Goal: Information Seeking & Learning: Learn about a topic

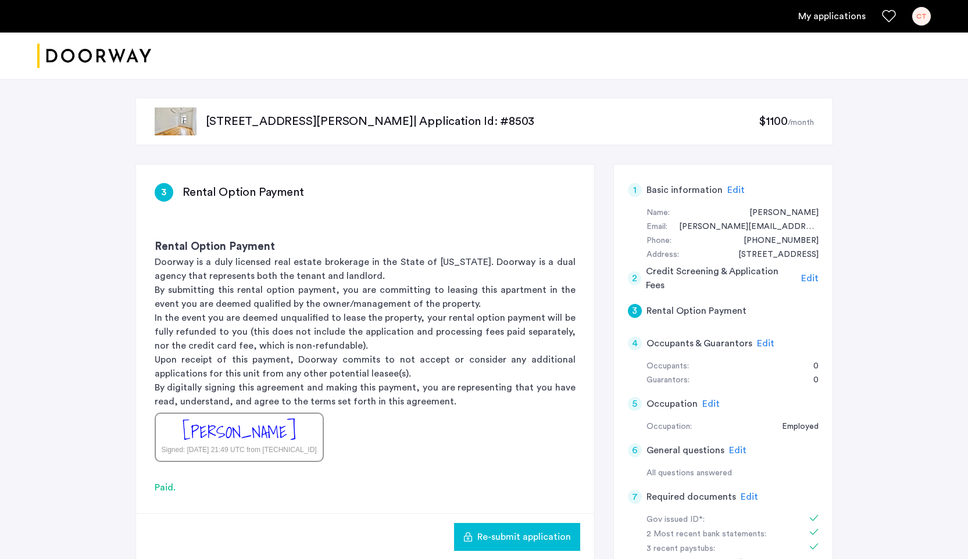
click at [837, 13] on link "My applications" at bounding box center [831, 16] width 67 height 14
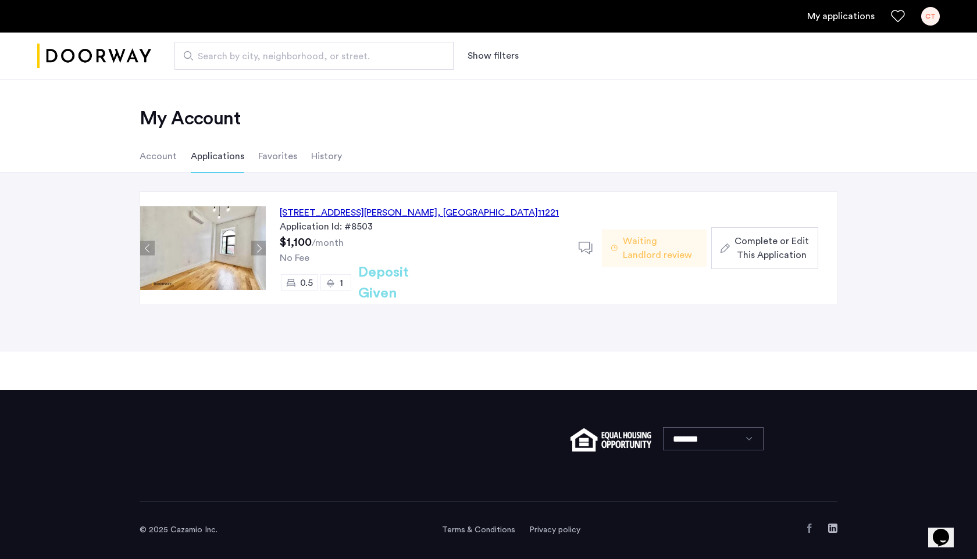
click at [584, 240] on div at bounding box center [589, 248] width 23 height 23
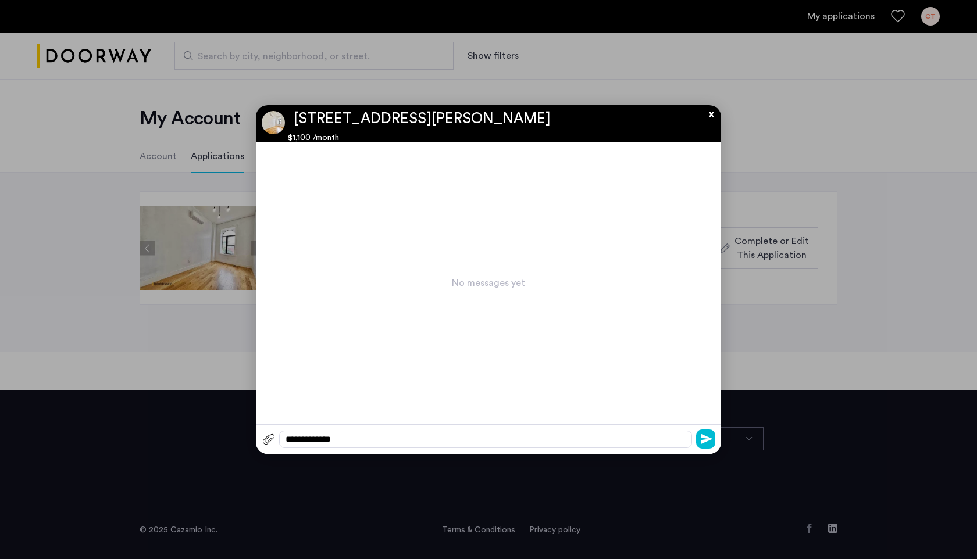
click at [715, 114] on button "x" at bounding box center [707, 111] width 17 height 13
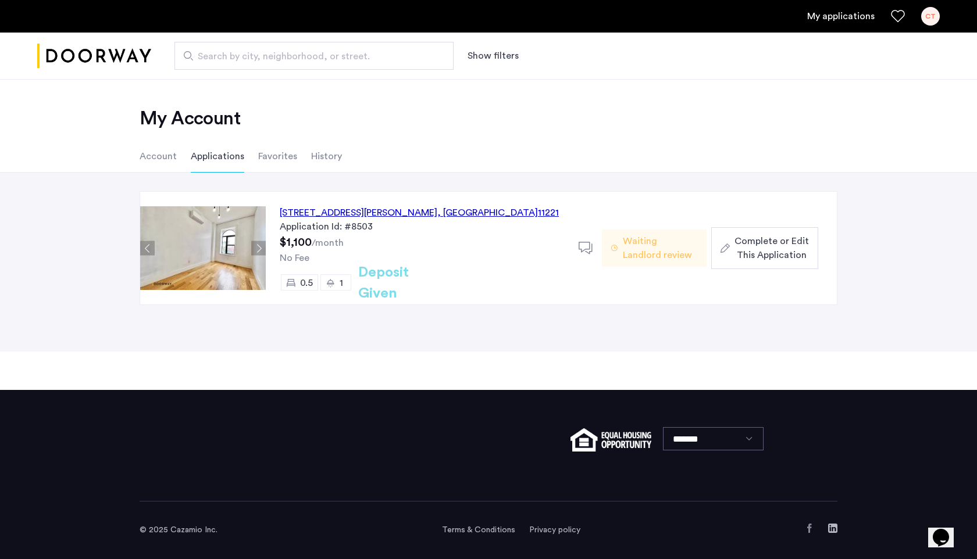
click at [933, 20] on div "CT" at bounding box center [930, 16] width 19 height 19
click at [261, 60] on span "Search by city, neighborhood, or street." at bounding box center [309, 56] width 223 height 14
click at [261, 60] on input "Search by city, neighborhood, or street." at bounding box center [313, 56] width 279 height 28
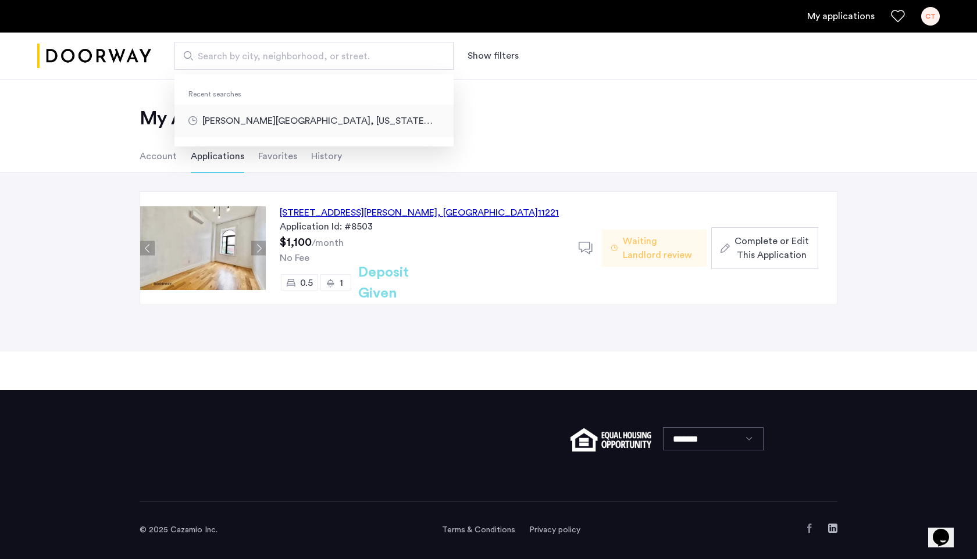
type input "**********"
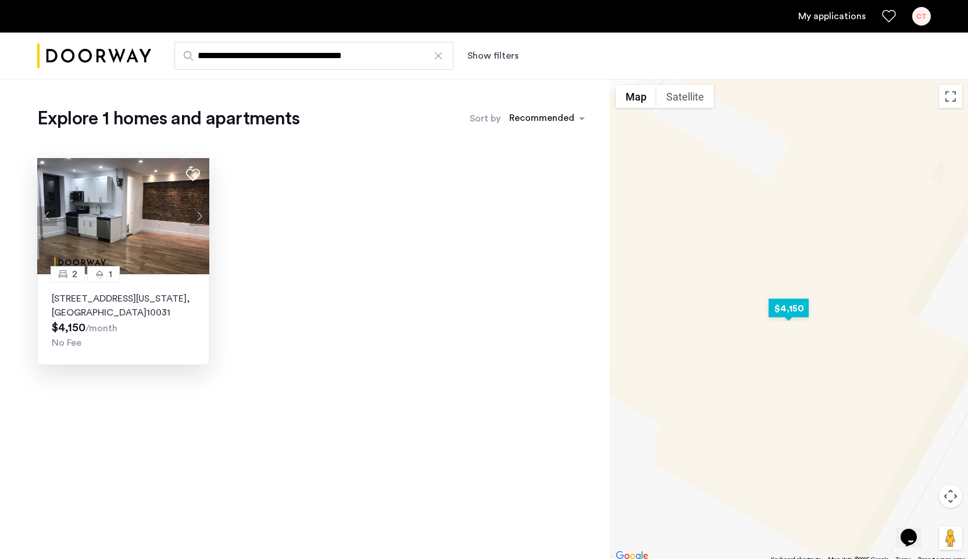
click at [199, 213] on button "Next apartment" at bounding box center [199, 216] width 20 height 20
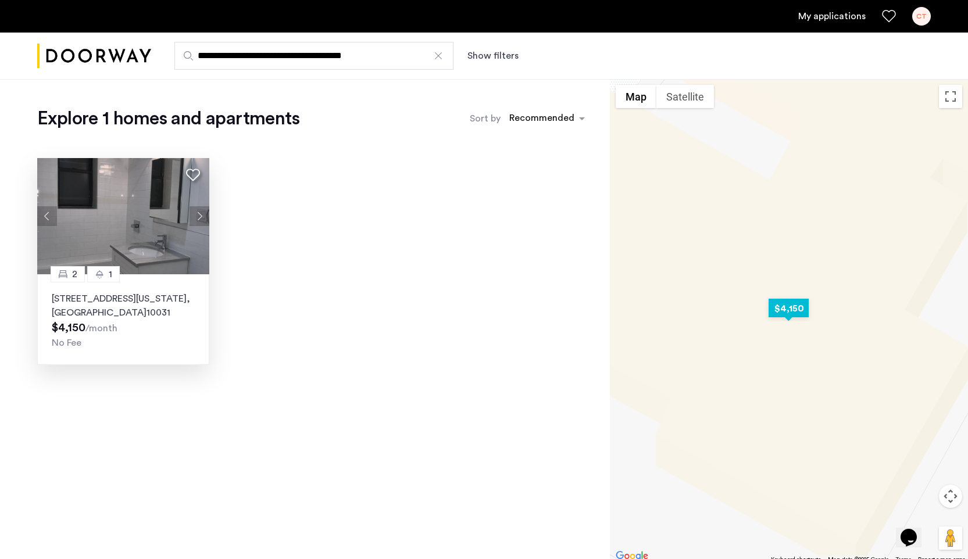
click at [199, 213] on button "Next apartment" at bounding box center [199, 216] width 20 height 20
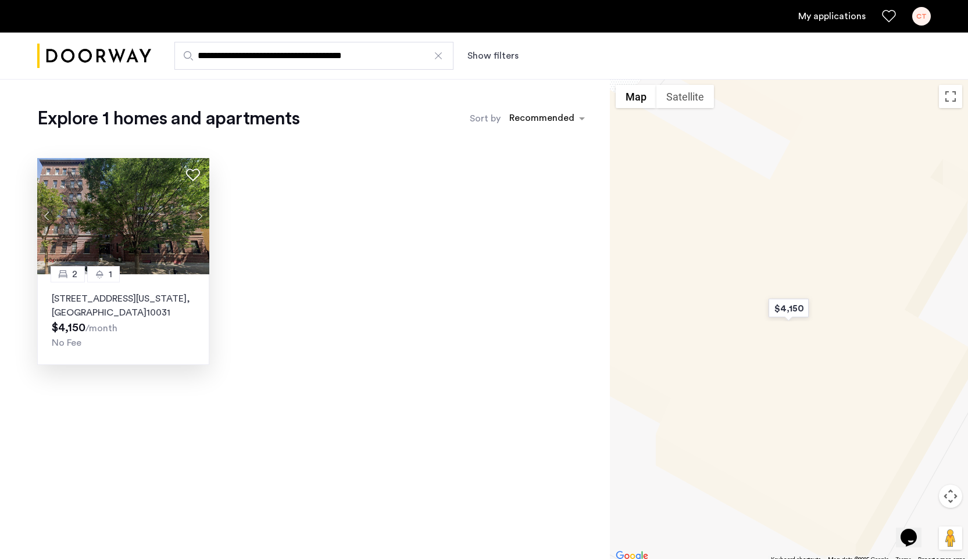
click at [435, 55] on div at bounding box center [438, 56] width 12 height 12
click at [435, 55] on input "**********" at bounding box center [313, 56] width 279 height 28
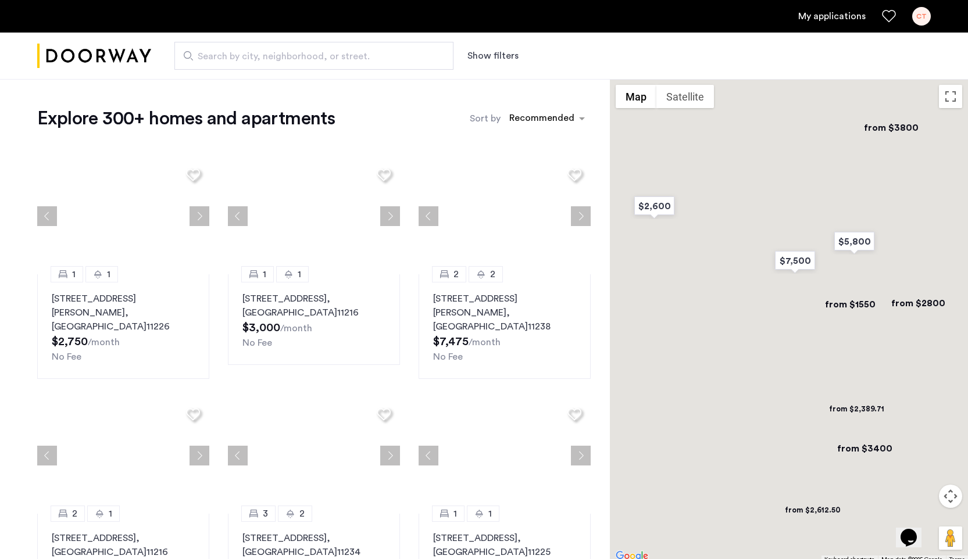
click at [339, 51] on span "Search by city, neighborhood, or street." at bounding box center [309, 56] width 223 height 14
click at [339, 51] on input "Search by city, neighborhood, or street." at bounding box center [313, 56] width 279 height 28
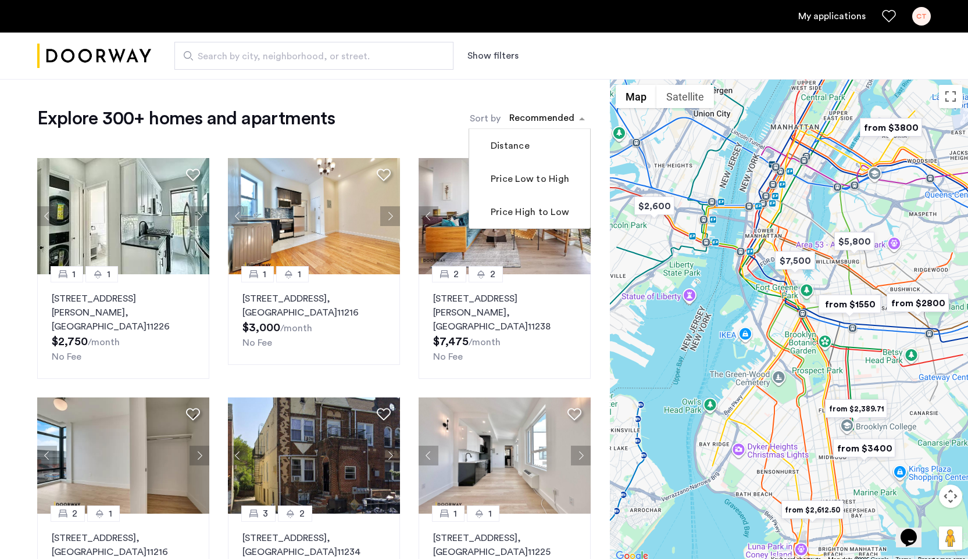
click at [529, 113] on div "sort-apartment" at bounding box center [541, 120] width 69 height 16
click at [517, 188] on mat-checkbox "Price Low to High" at bounding box center [529, 178] width 121 height 33
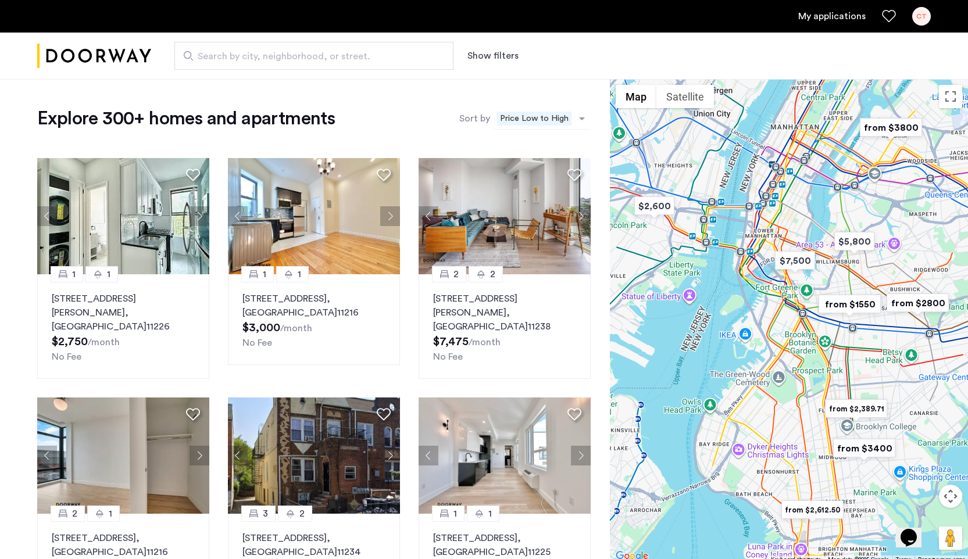
click at [534, 115] on span "Price Low to High" at bounding box center [534, 119] width 74 height 14
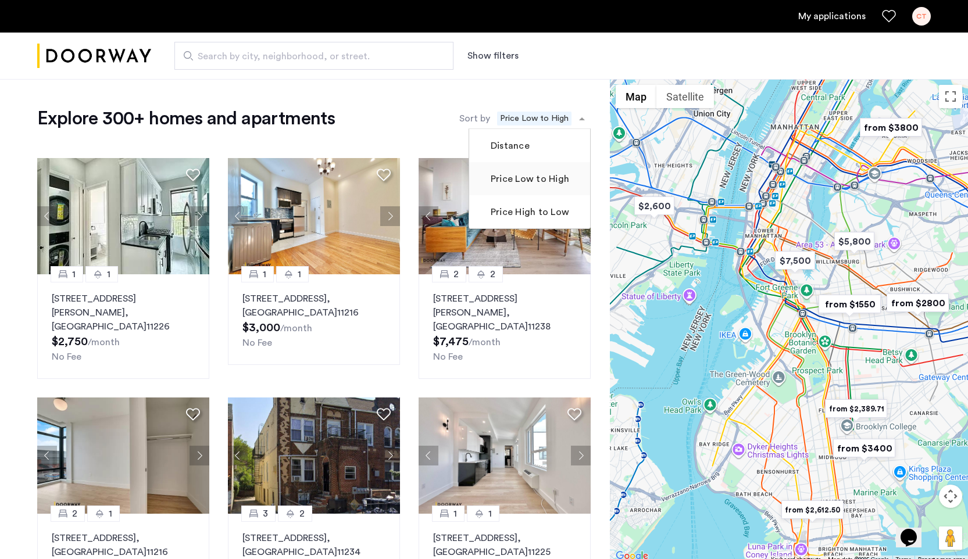
click at [517, 179] on label "Price Low to High" at bounding box center [528, 179] width 81 height 14
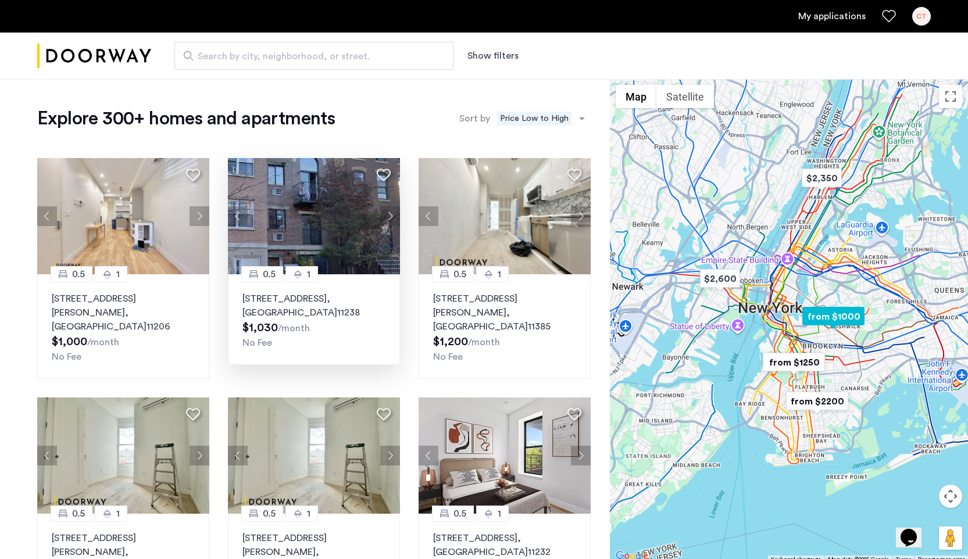
click at [394, 217] on button "Next apartment" at bounding box center [390, 216] width 20 height 20
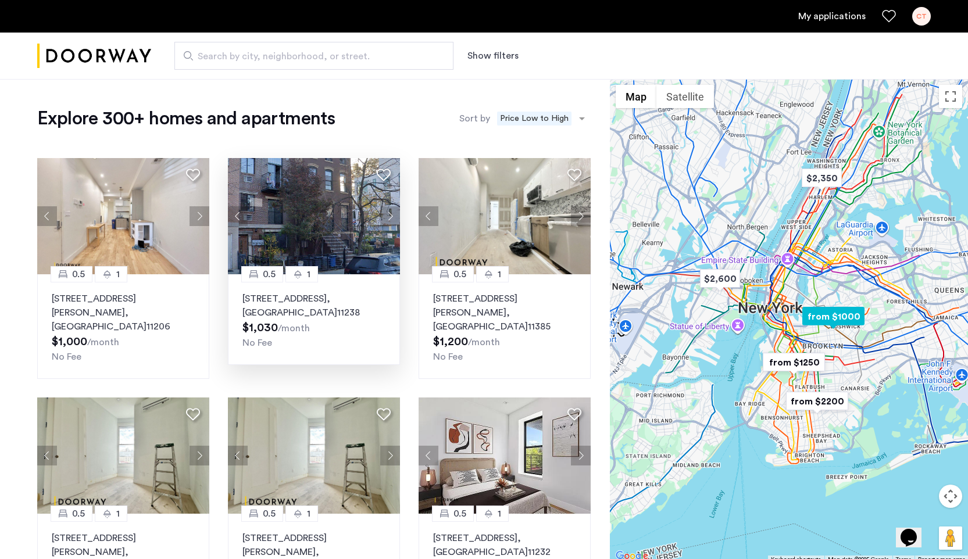
click at [394, 217] on button "Next apartment" at bounding box center [390, 216] width 20 height 20
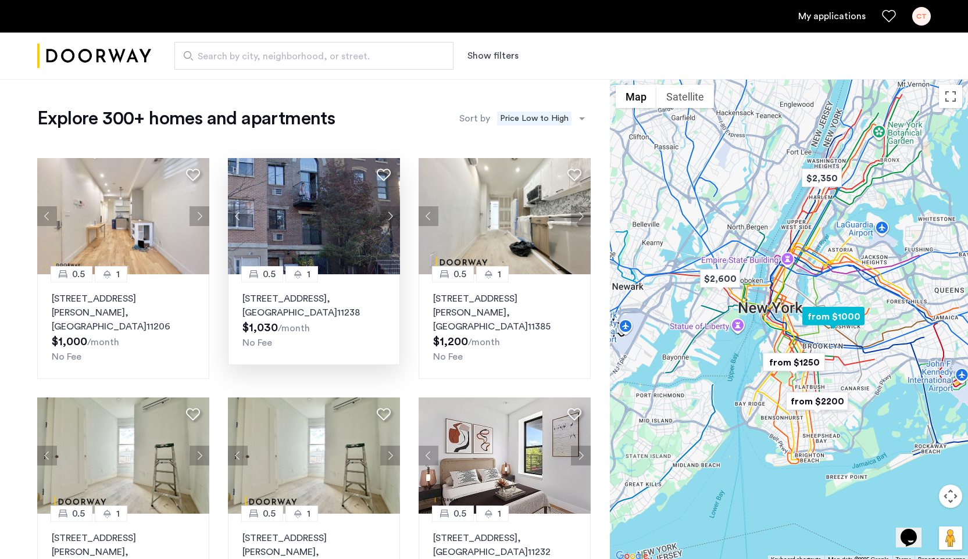
click at [394, 217] on button "Next apartment" at bounding box center [390, 216] width 20 height 20
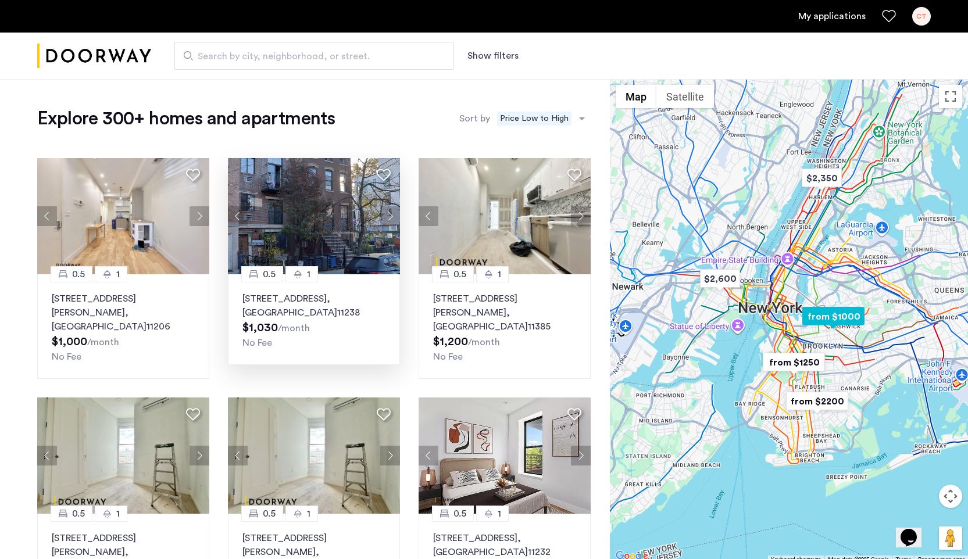
click at [394, 217] on button "Next apartment" at bounding box center [390, 216] width 20 height 20
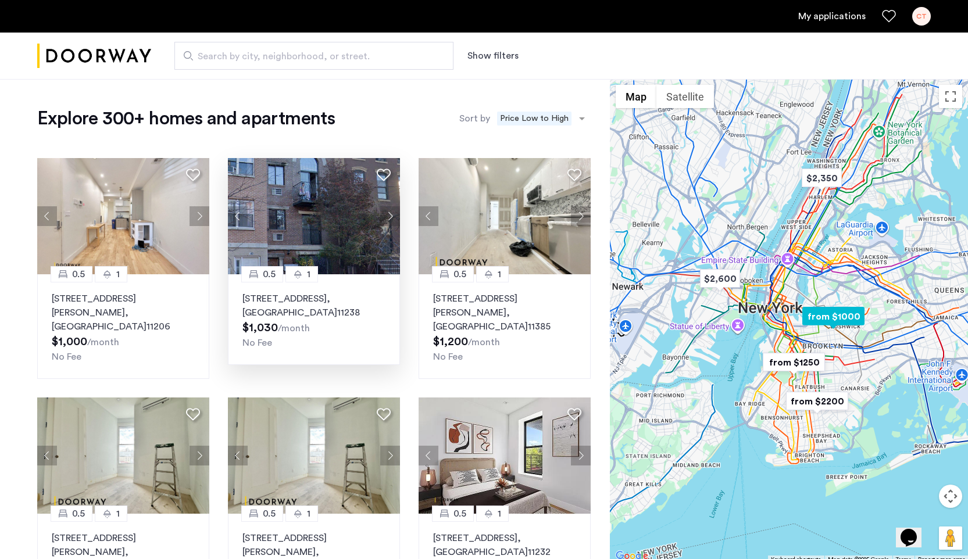
click at [394, 217] on button "Next apartment" at bounding box center [390, 216] width 20 height 20
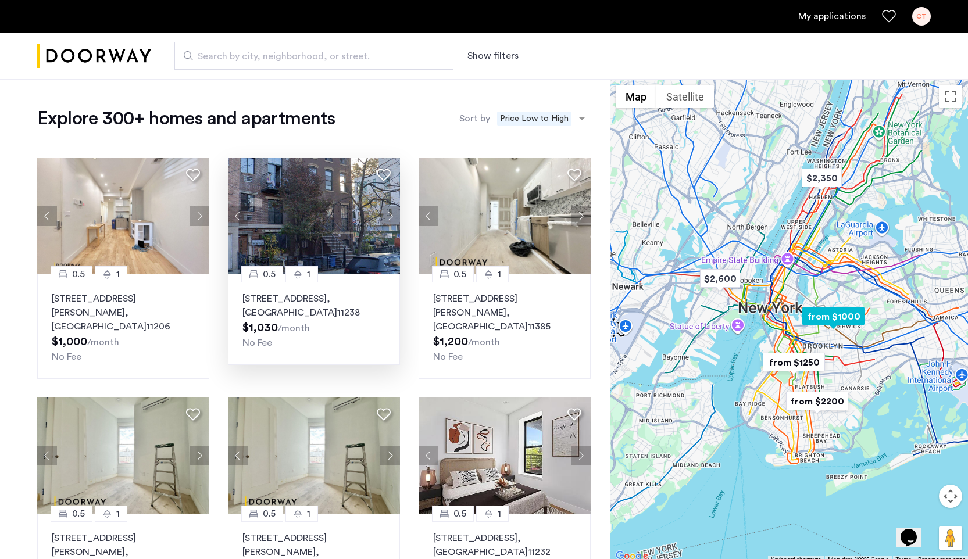
click at [394, 217] on button "Next apartment" at bounding box center [390, 216] width 20 height 20
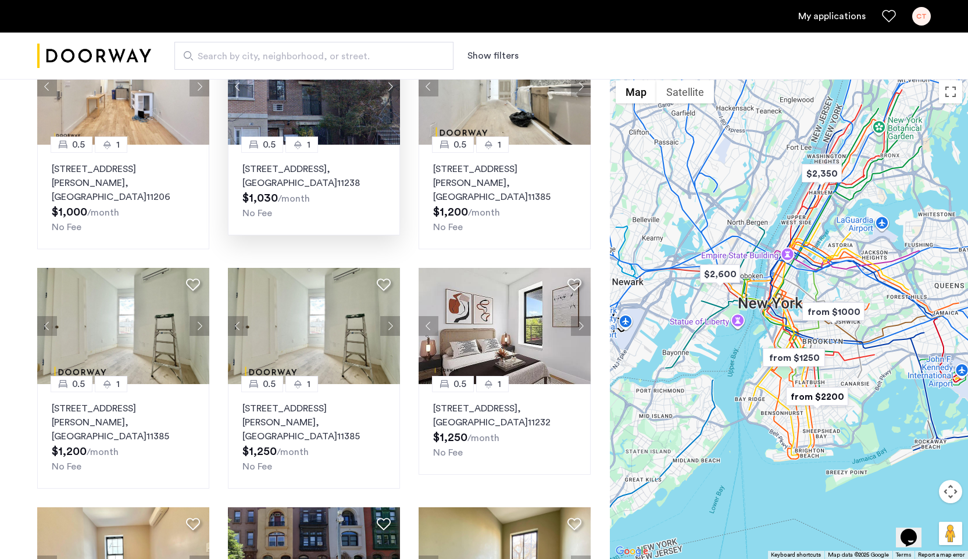
scroll to position [162, 0]
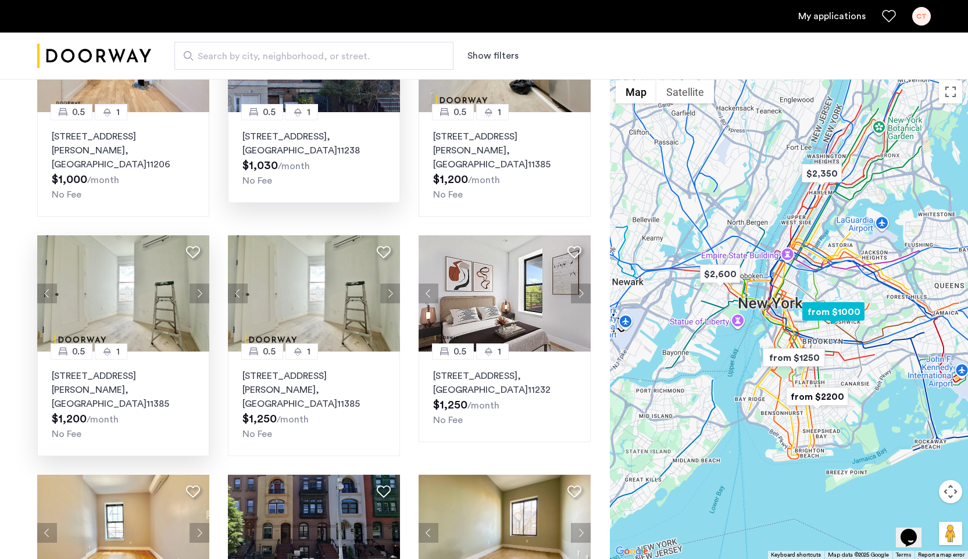
click at [201, 284] on button "Next apartment" at bounding box center [199, 294] width 20 height 20
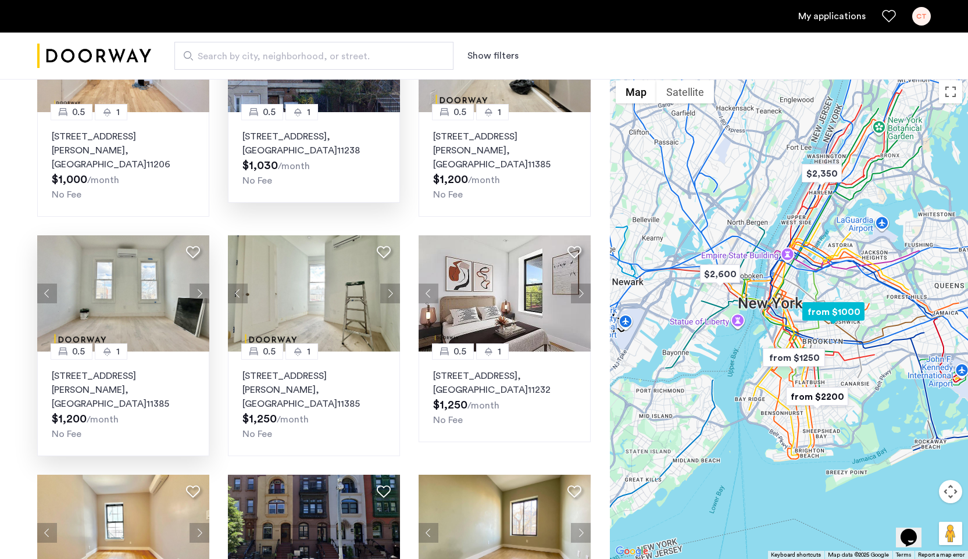
click at [201, 284] on button "Next apartment" at bounding box center [199, 294] width 20 height 20
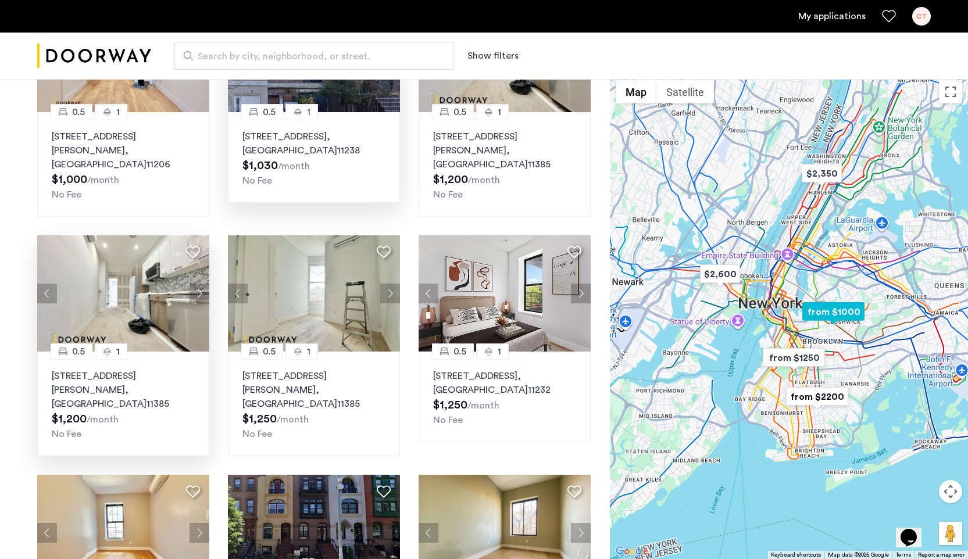
click at [201, 284] on button "Next apartment" at bounding box center [199, 294] width 20 height 20
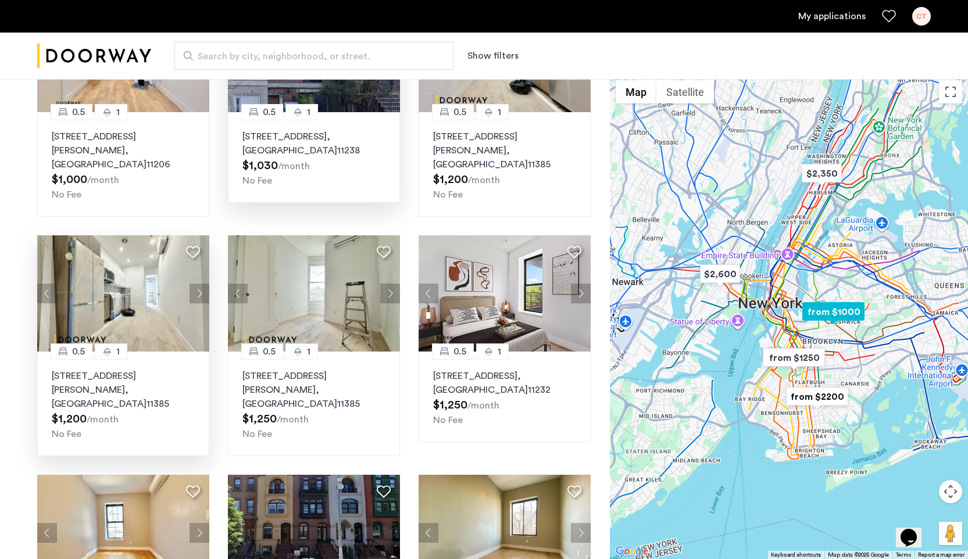
click at [201, 284] on button "Next apartment" at bounding box center [199, 294] width 20 height 20
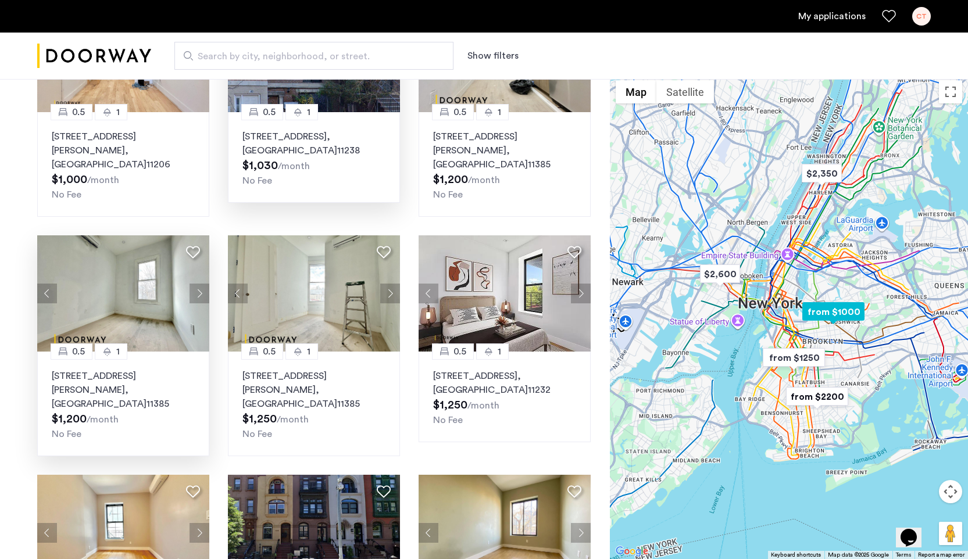
click at [201, 284] on button "Next apartment" at bounding box center [199, 294] width 20 height 20
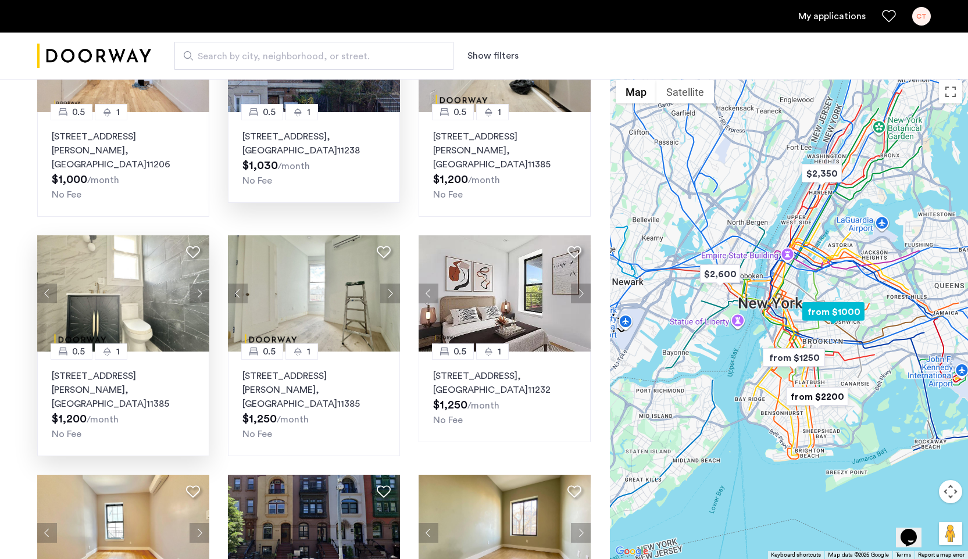
click at [201, 284] on button "Next apartment" at bounding box center [199, 294] width 20 height 20
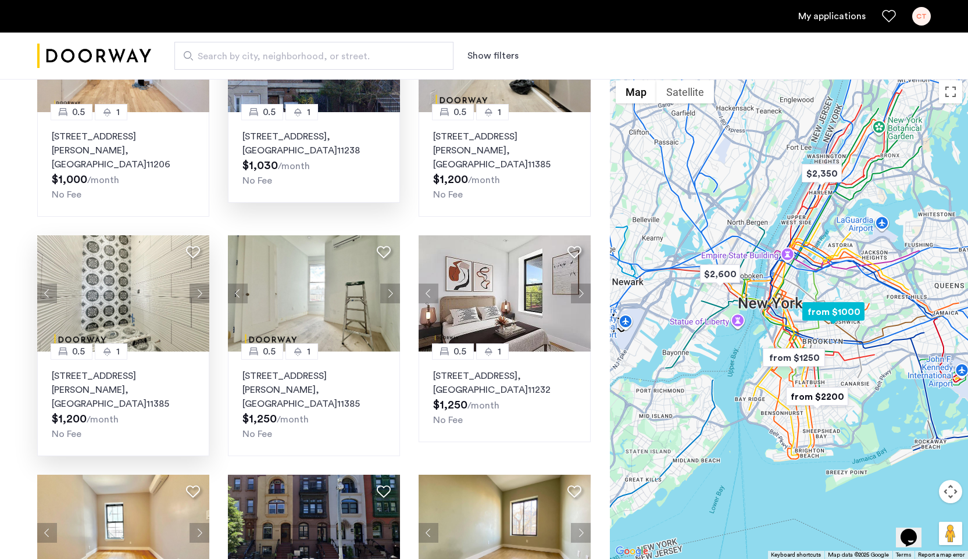
click at [201, 284] on button "Next apartment" at bounding box center [199, 294] width 20 height 20
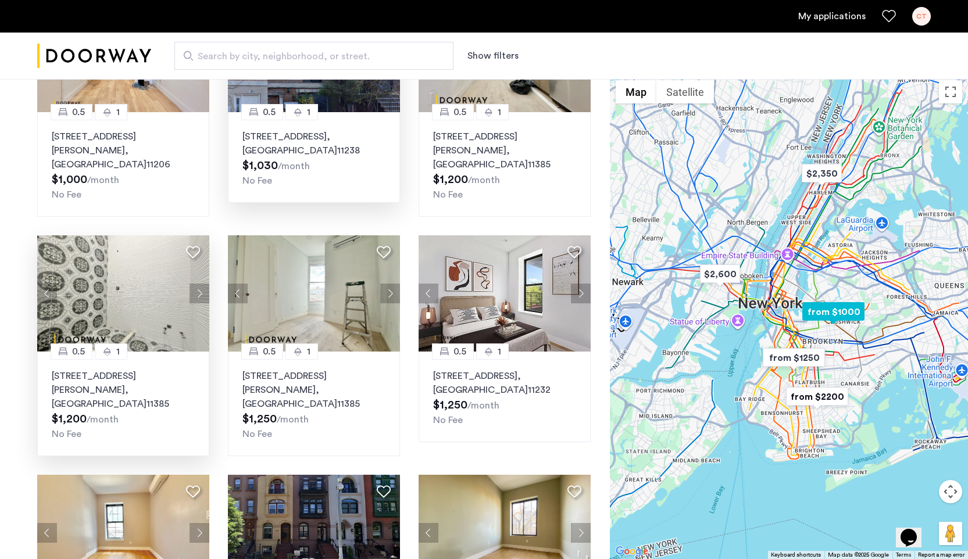
click at [201, 284] on button "Next apartment" at bounding box center [199, 294] width 20 height 20
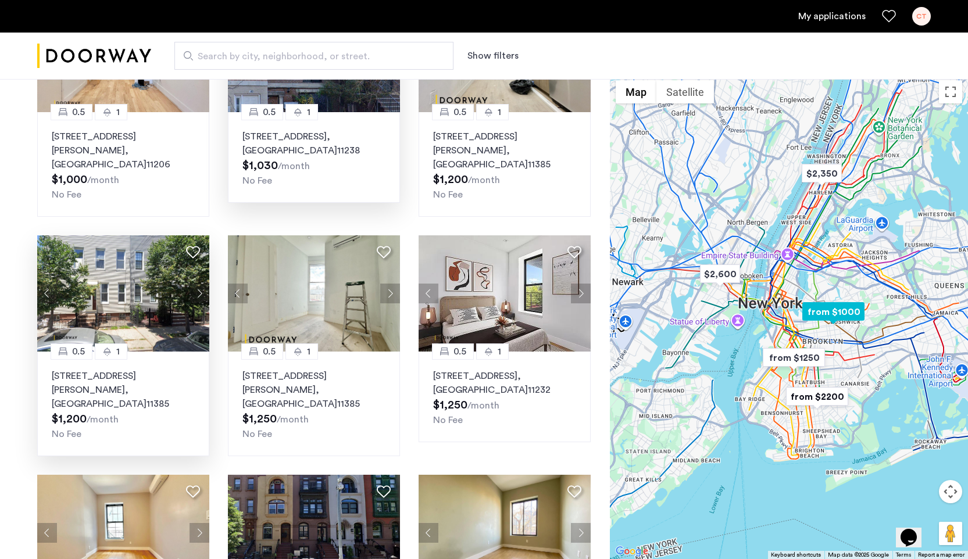
click at [201, 284] on button "Next apartment" at bounding box center [199, 294] width 20 height 20
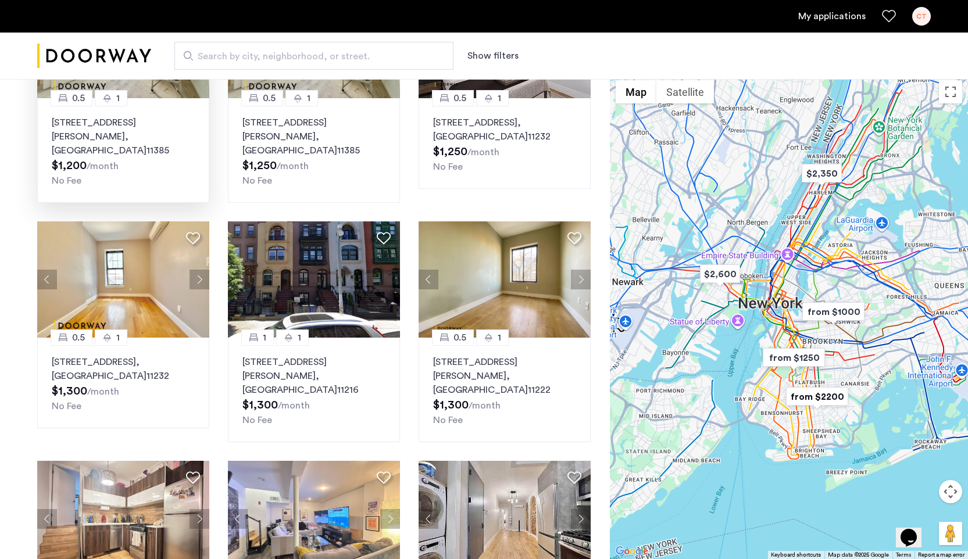
scroll to position [345, 0]
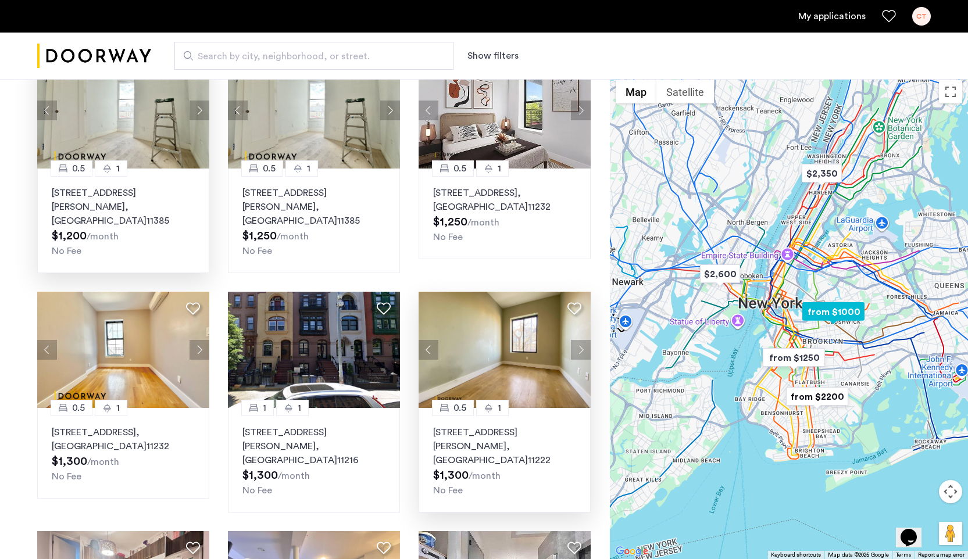
click at [581, 340] on button "Next apartment" at bounding box center [581, 350] width 20 height 20
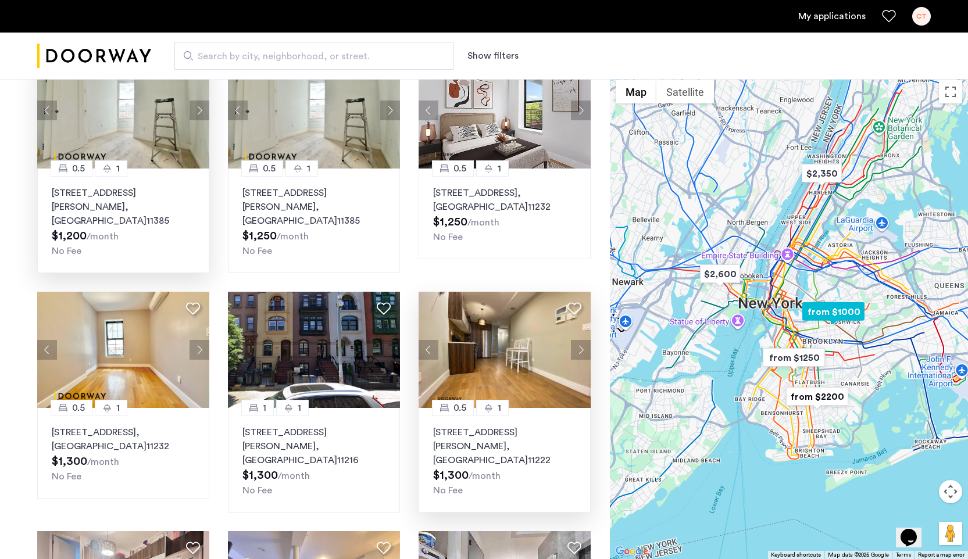
click at [581, 340] on button "Next apartment" at bounding box center [581, 350] width 20 height 20
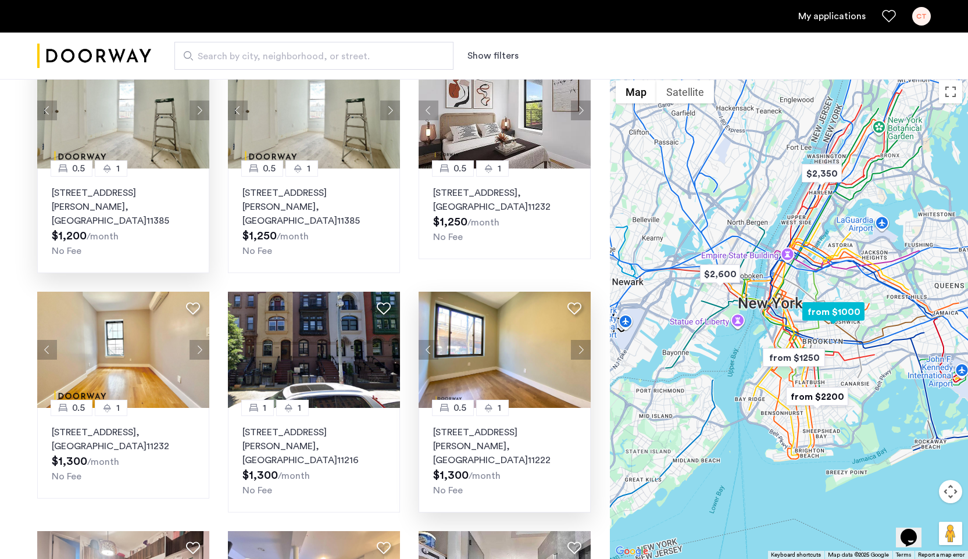
click at [581, 340] on button "Next apartment" at bounding box center [581, 350] width 20 height 20
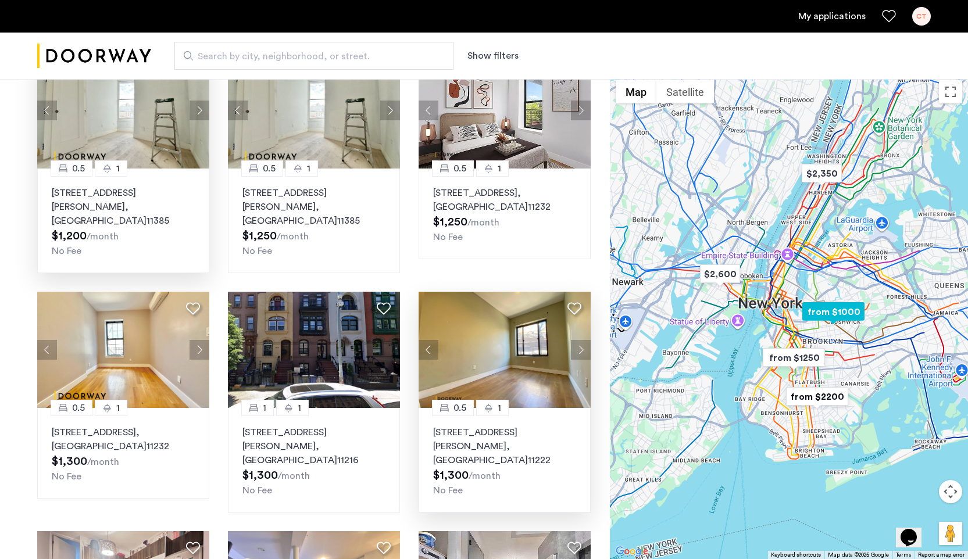
click at [581, 340] on button "Next apartment" at bounding box center [581, 350] width 20 height 20
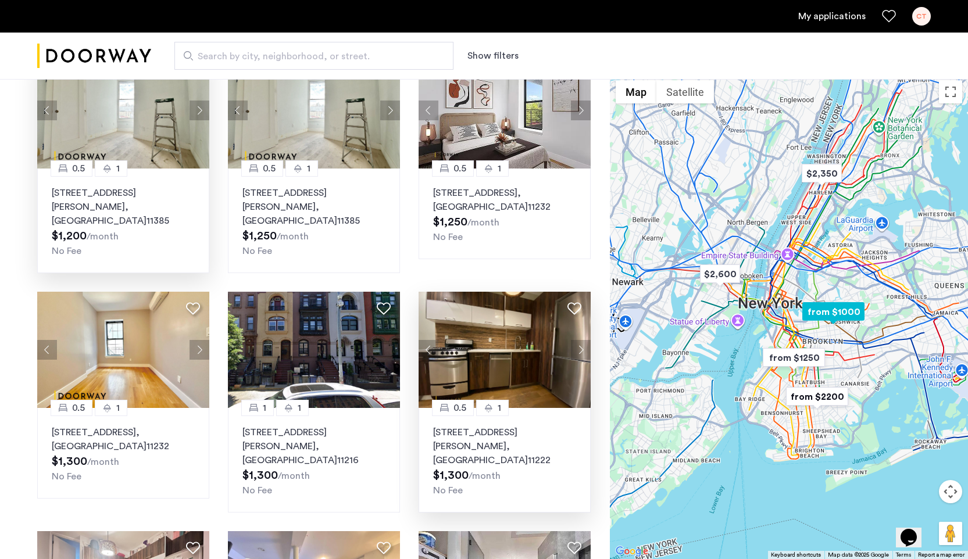
click at [581, 340] on button "Next apartment" at bounding box center [581, 350] width 20 height 20
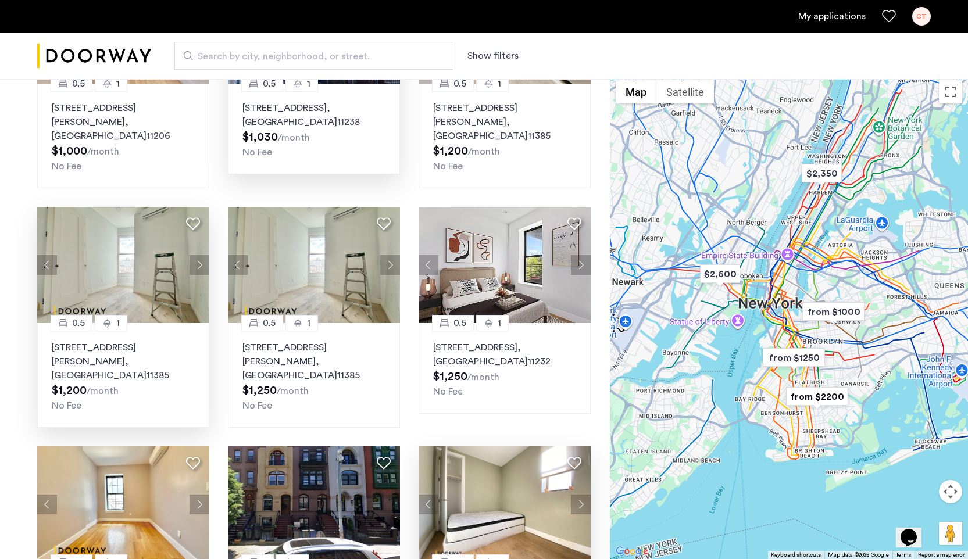
scroll to position [153, 0]
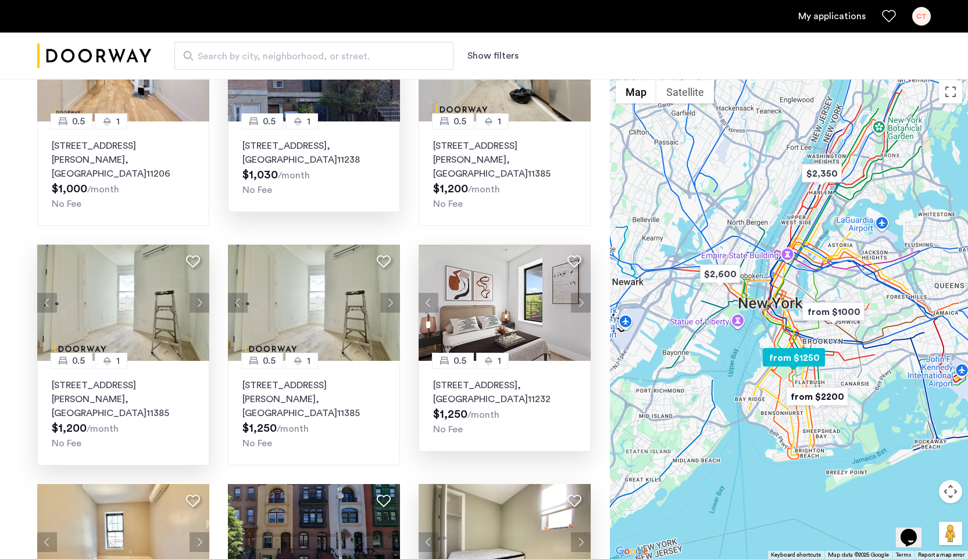
click at [587, 293] on button "Next apartment" at bounding box center [581, 303] width 20 height 20
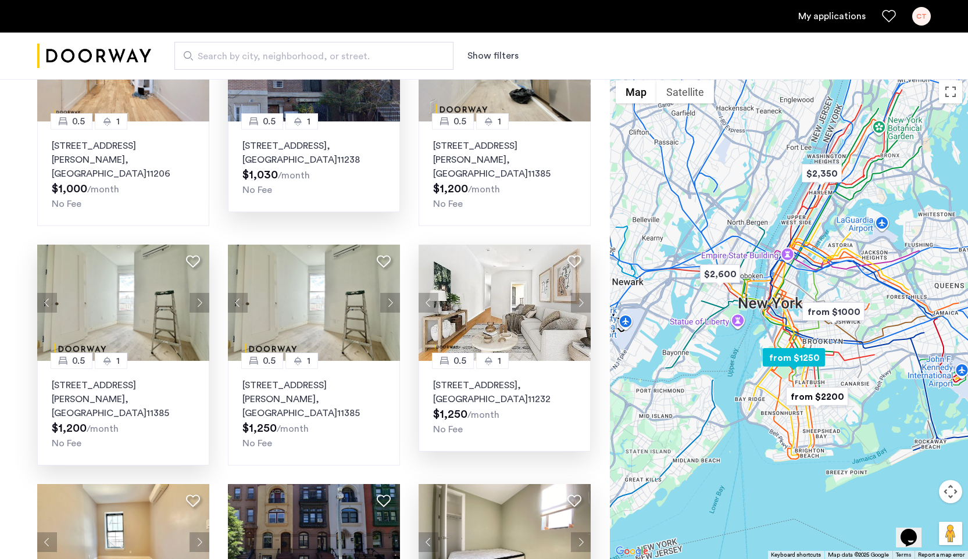
click at [582, 293] on button "Next apartment" at bounding box center [581, 303] width 20 height 20
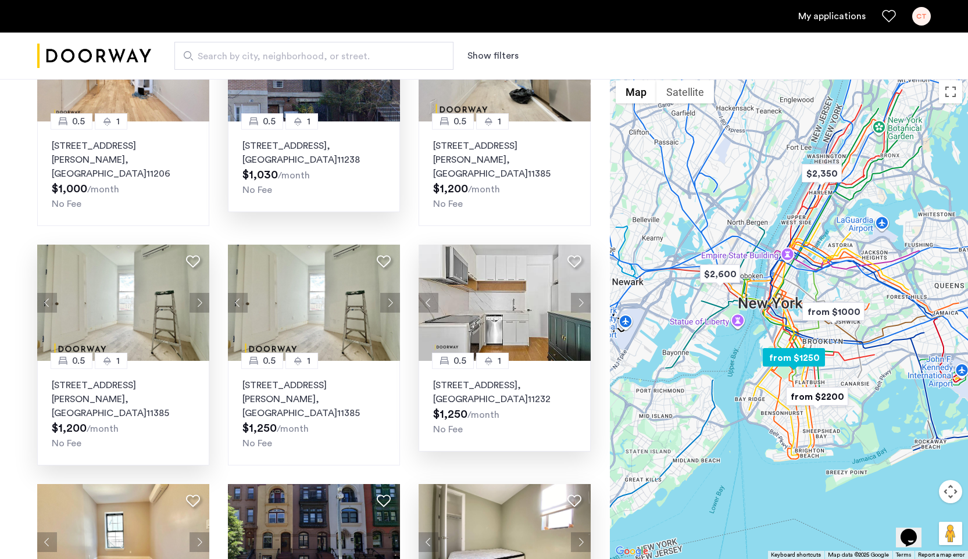
click at [582, 293] on button "Next apartment" at bounding box center [581, 303] width 20 height 20
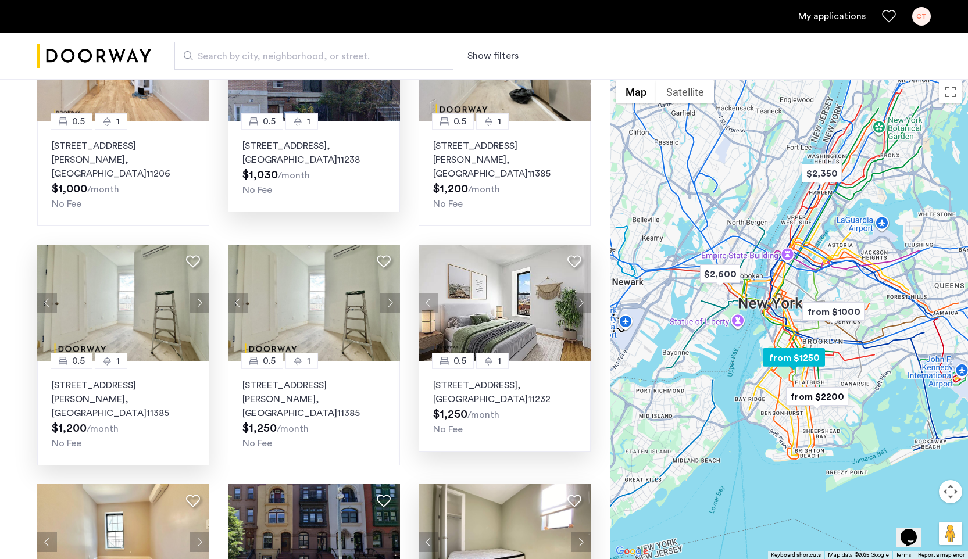
click at [582, 293] on button "Next apartment" at bounding box center [581, 303] width 20 height 20
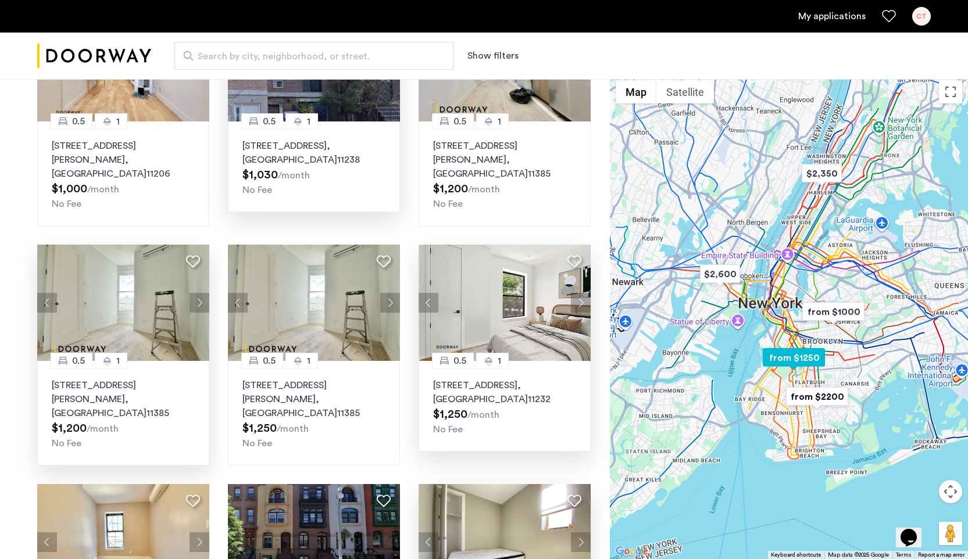
click at [582, 293] on button "Next apartment" at bounding box center [581, 303] width 20 height 20
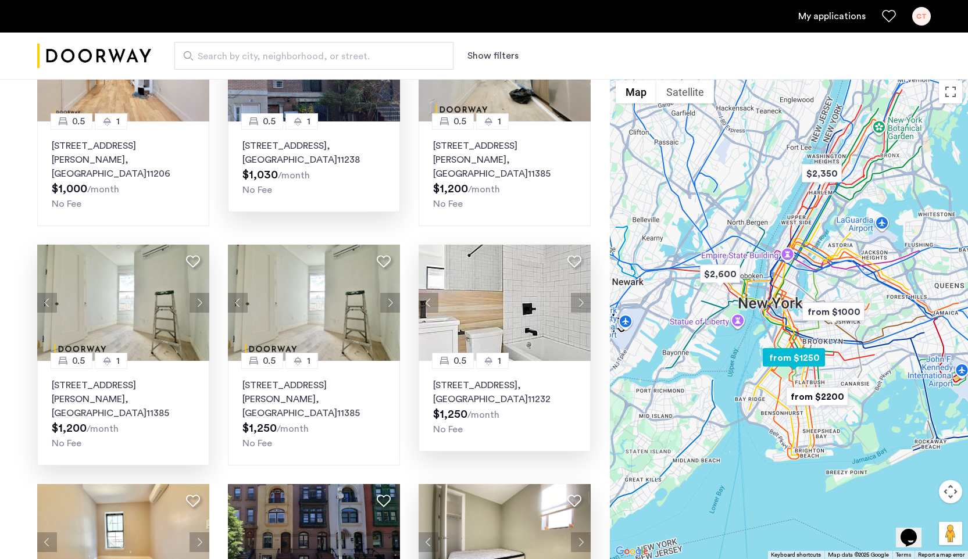
click at [582, 293] on button "Next apartment" at bounding box center [581, 303] width 20 height 20
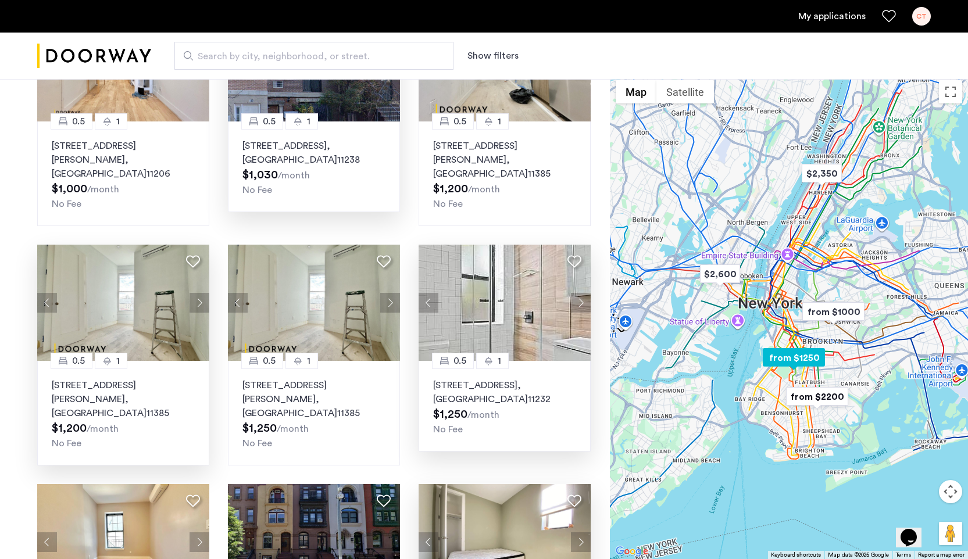
click at [582, 293] on button "Next apartment" at bounding box center [581, 303] width 20 height 20
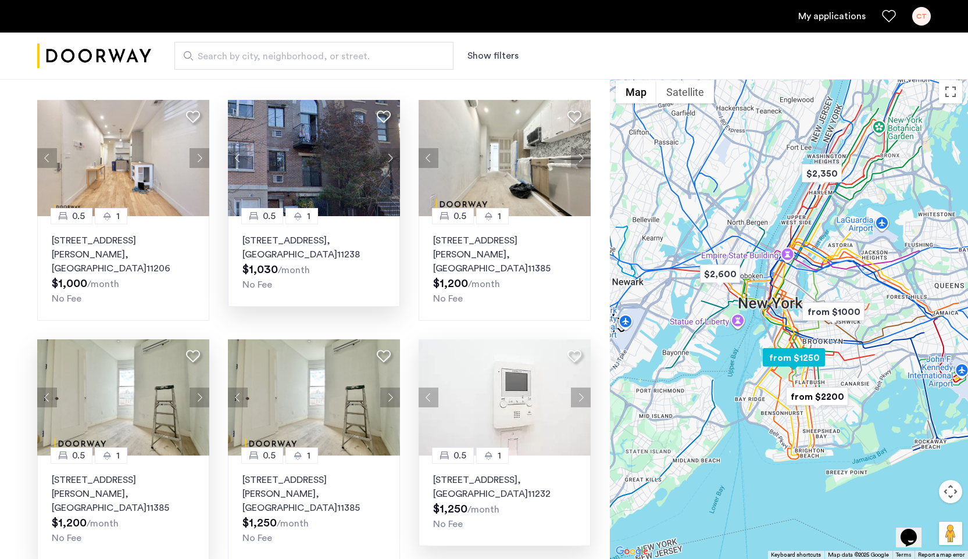
scroll to position [14, 0]
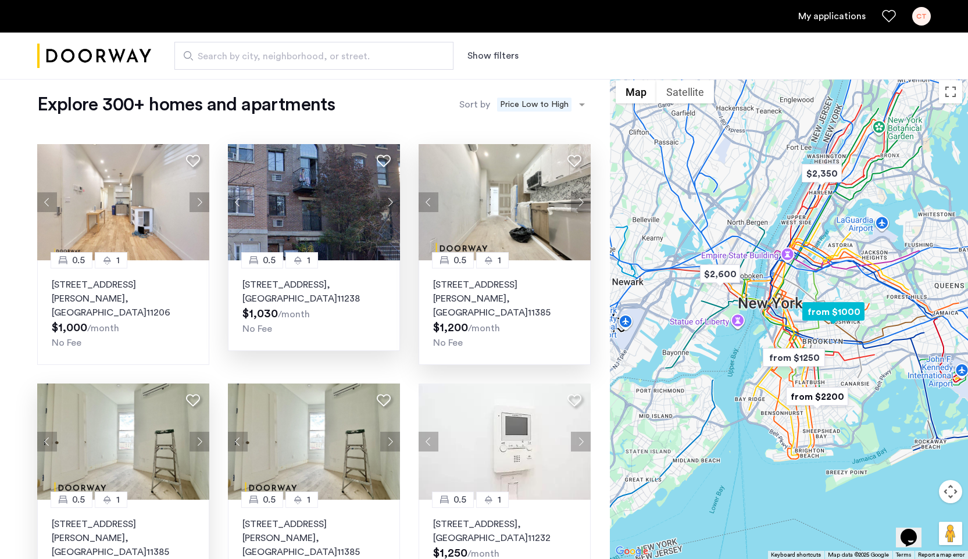
click at [575, 202] on button "Next apartment" at bounding box center [581, 202] width 20 height 20
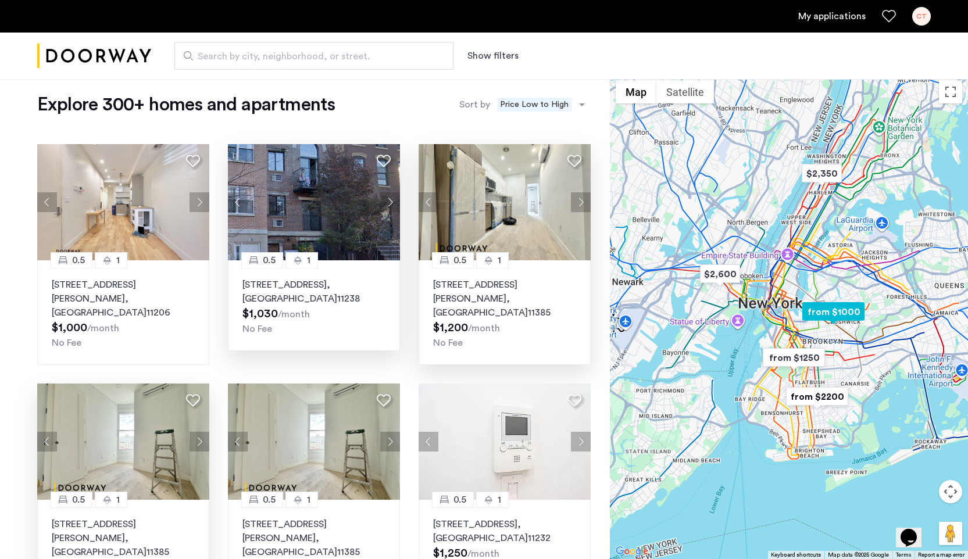
click at [575, 202] on button "Next apartment" at bounding box center [581, 202] width 20 height 20
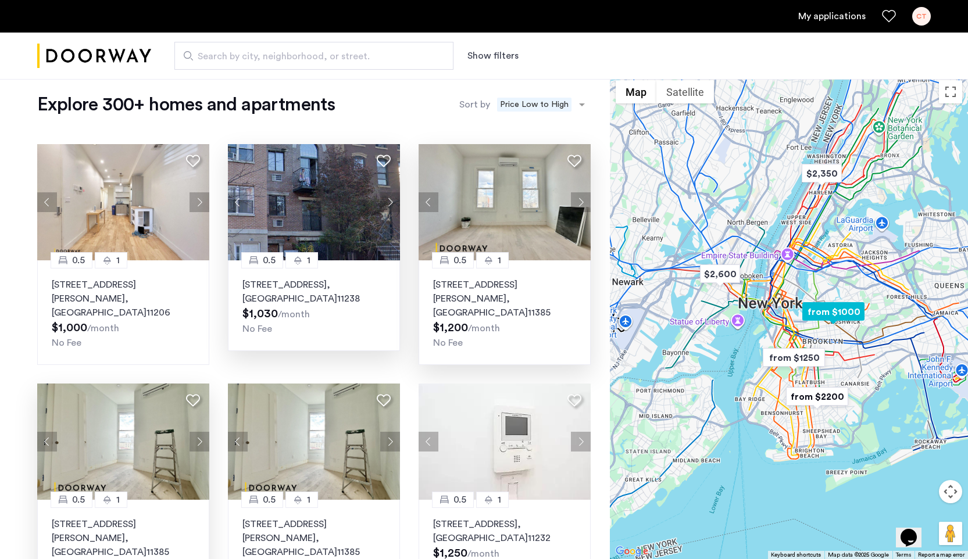
click at [530, 286] on p "[STREET_ADDRESS][PERSON_NAME]" at bounding box center [504, 299] width 143 height 42
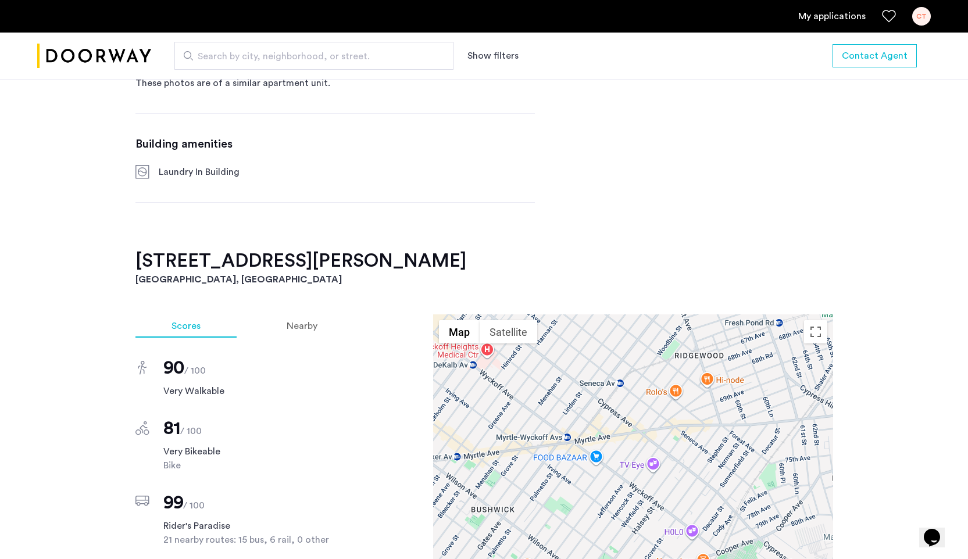
scroll to position [668, 0]
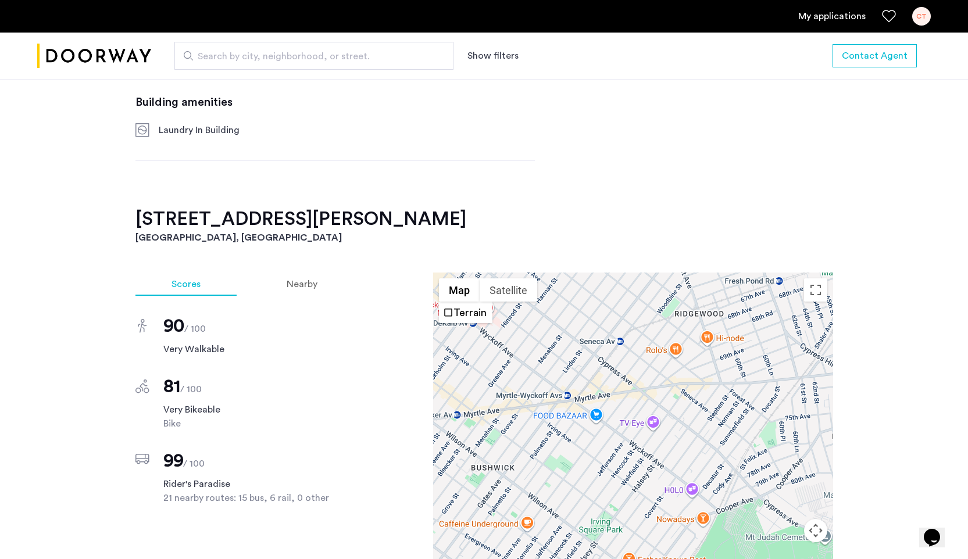
click at [407, 287] on div "Scores Nearby 90 / 100 Very Walkable 81 / 100 Very Bikeable Bike 99 / 100 Rider…" at bounding box center [484, 459] width 698 height 373
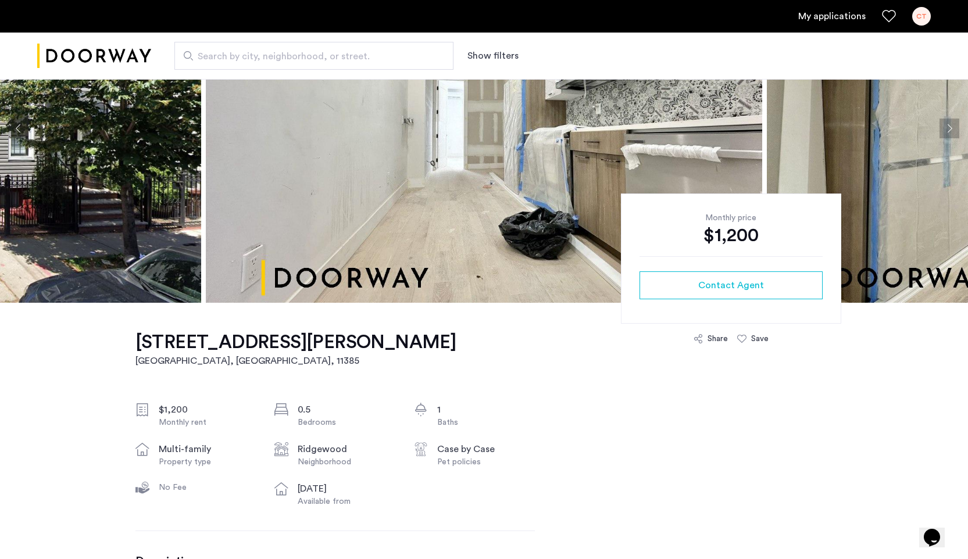
scroll to position [0, 0]
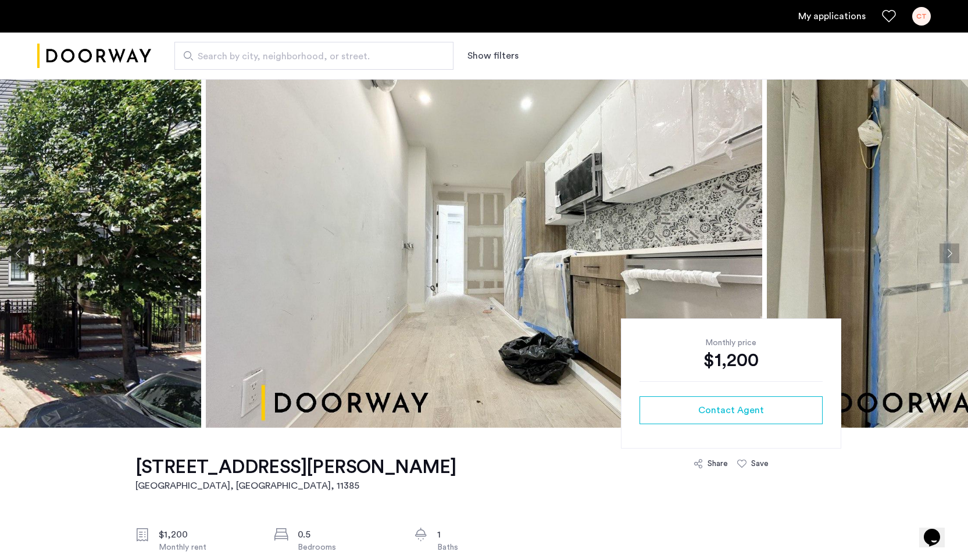
click at [949, 244] on button "Next apartment" at bounding box center [949, 254] width 20 height 20
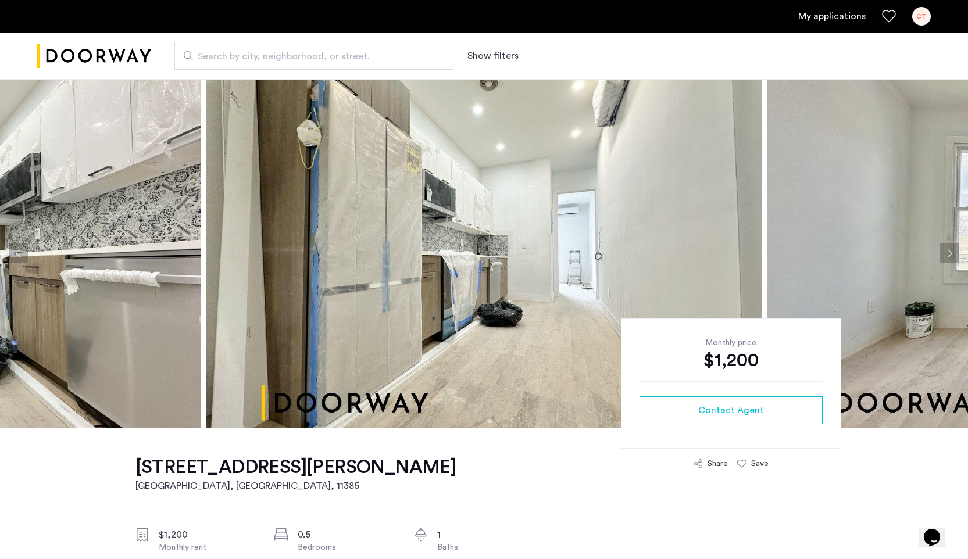
click at [949, 244] on button "Next apartment" at bounding box center [949, 254] width 20 height 20
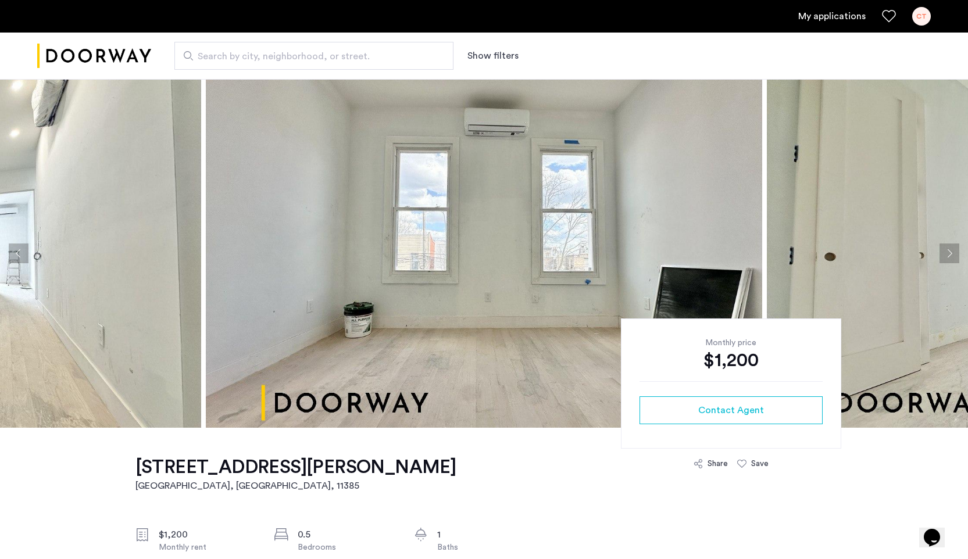
click at [949, 244] on button "Next apartment" at bounding box center [949, 254] width 20 height 20
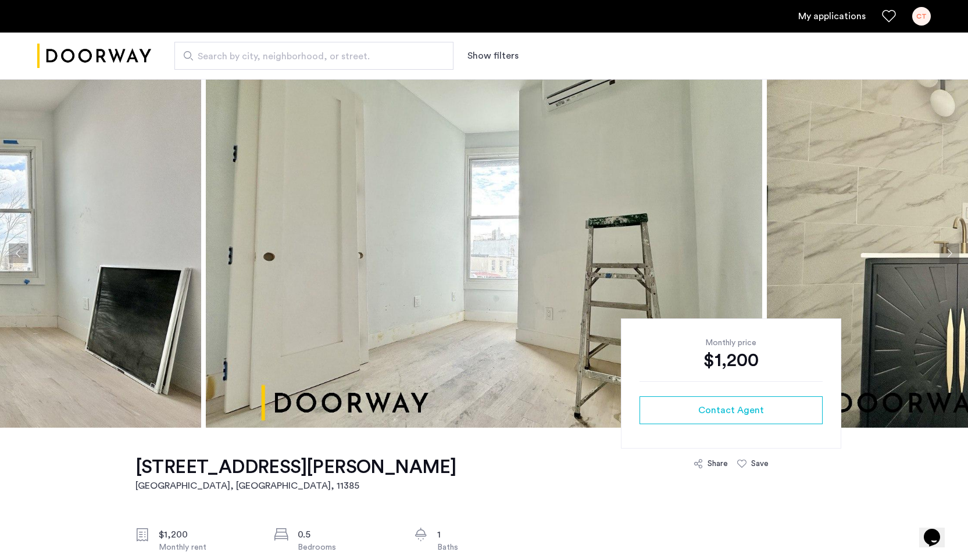
click at [949, 244] on button "Next apartment" at bounding box center [949, 254] width 20 height 20
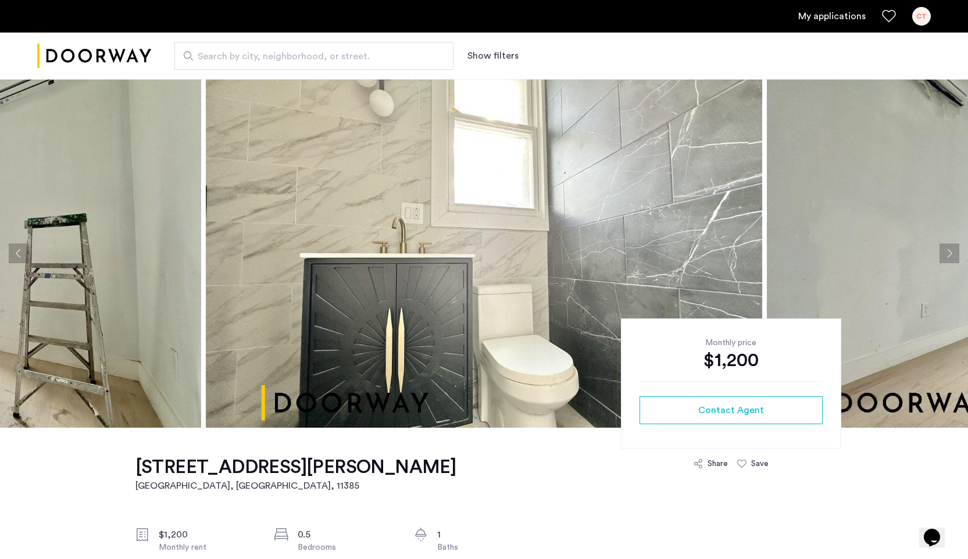
click at [949, 244] on button "Next apartment" at bounding box center [949, 254] width 20 height 20
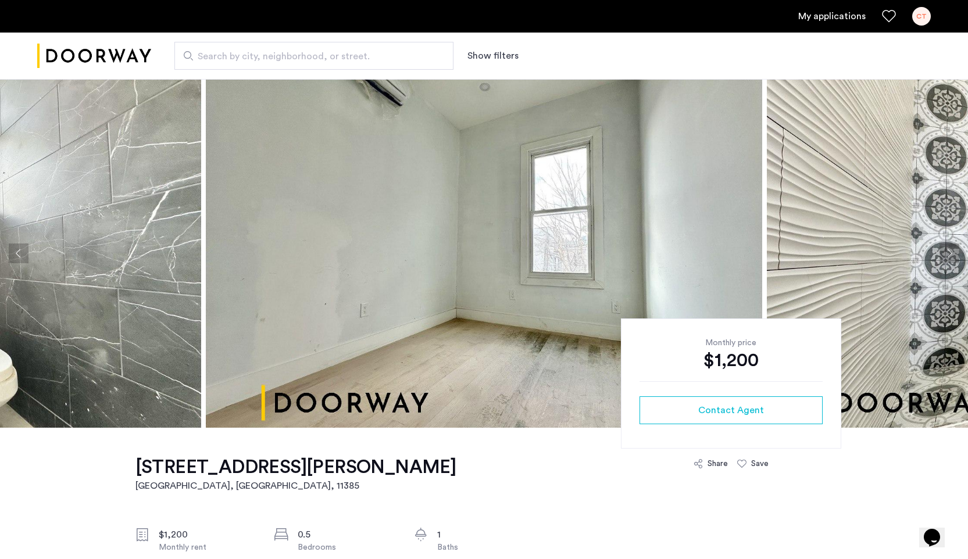
click at [949, 244] on button "Next apartment" at bounding box center [949, 254] width 20 height 20
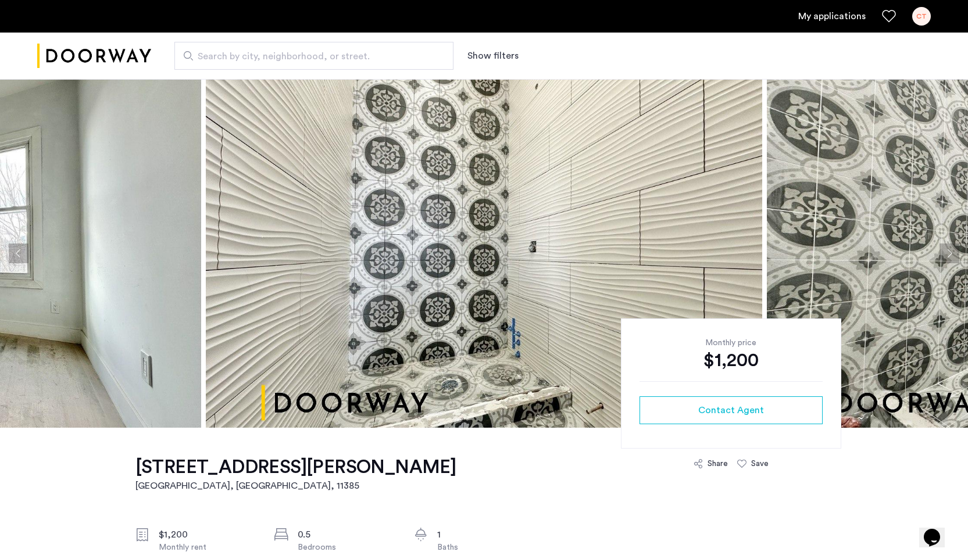
click at [949, 244] on button "Next apartment" at bounding box center [949, 254] width 20 height 20
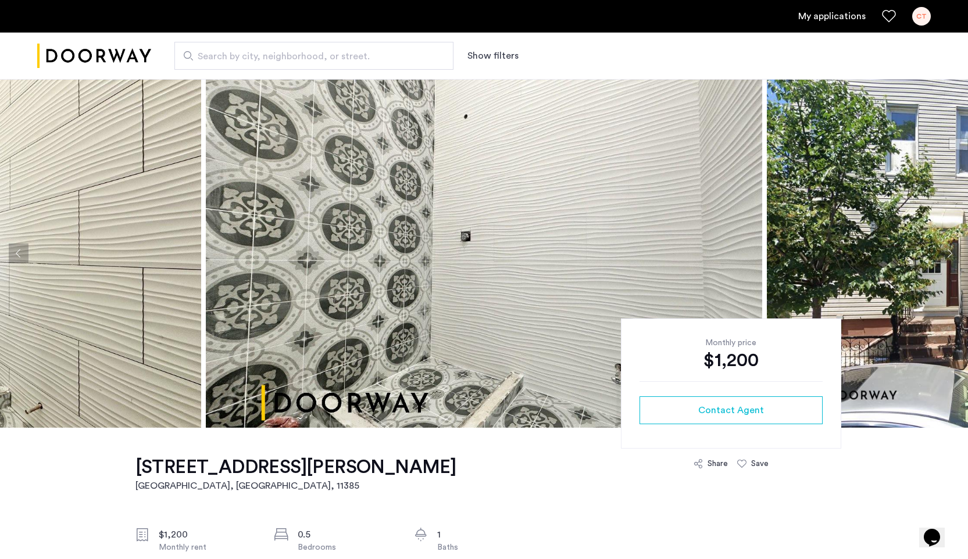
click at [949, 244] on button "Next apartment" at bounding box center [949, 254] width 20 height 20
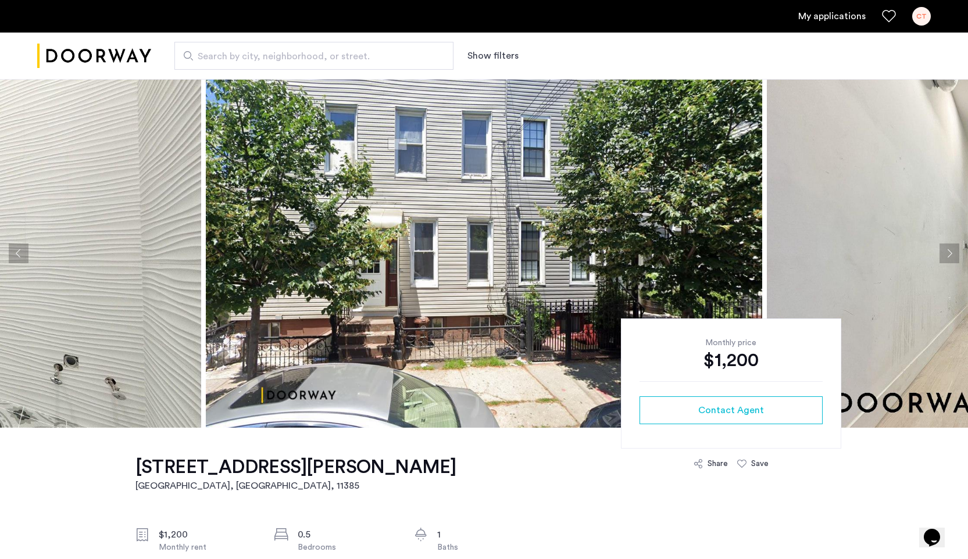
click at [949, 244] on button "Next apartment" at bounding box center [949, 254] width 20 height 20
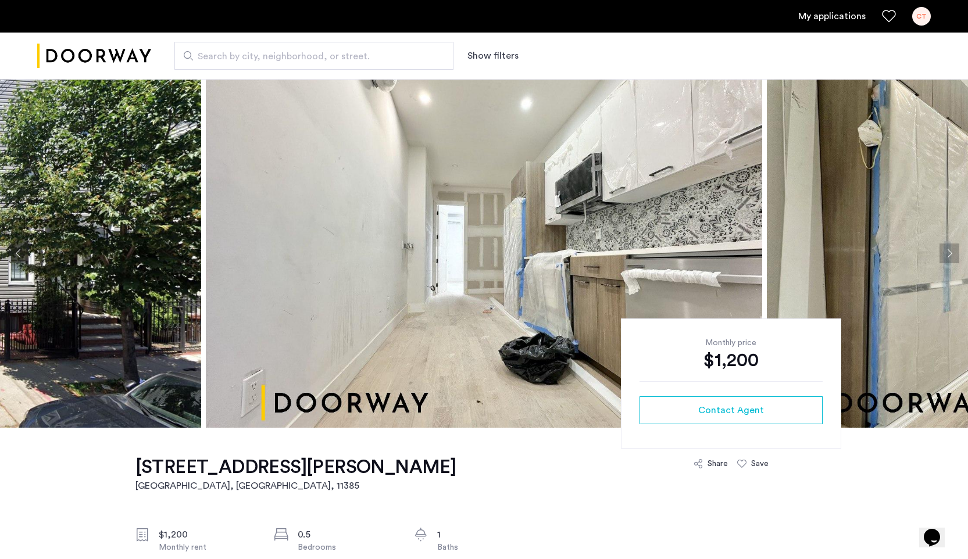
click at [17, 259] on button "Previous apartment" at bounding box center [19, 254] width 20 height 20
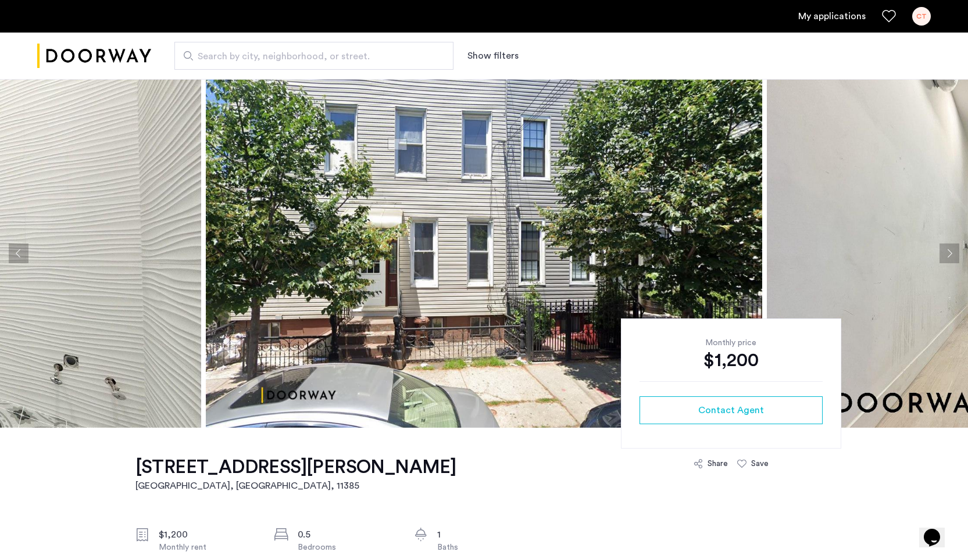
click at [950, 256] on button "Next apartment" at bounding box center [949, 254] width 20 height 20
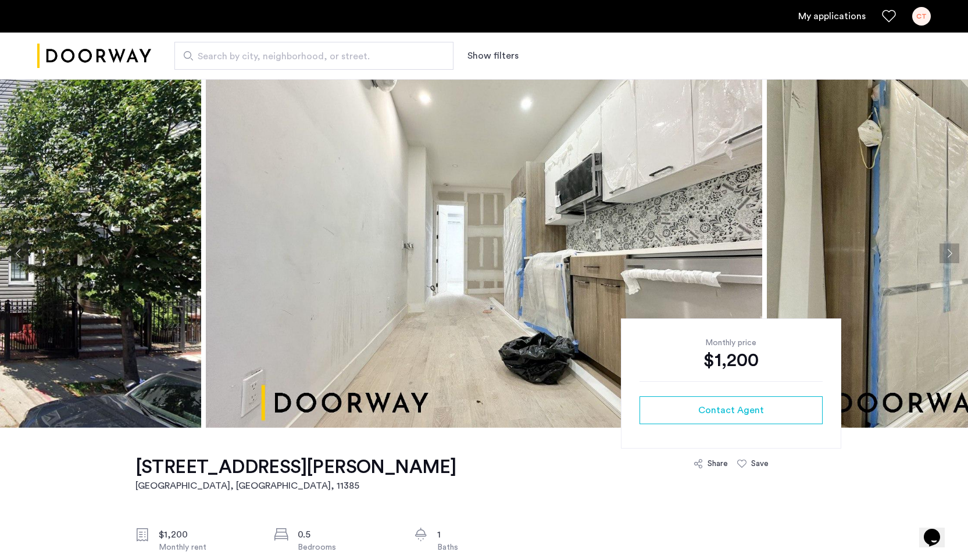
click at [950, 256] on button "Next apartment" at bounding box center [949, 254] width 20 height 20
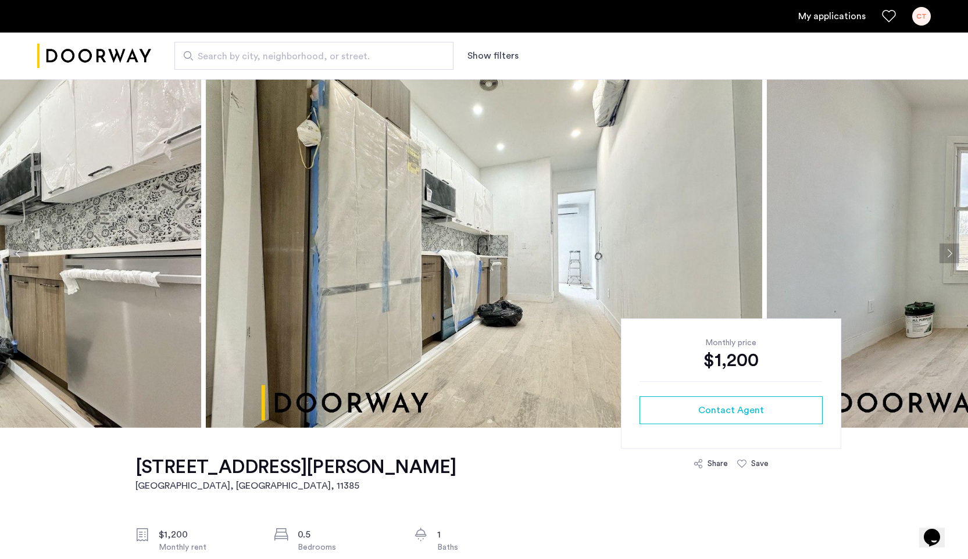
click at [950, 256] on button "Next apartment" at bounding box center [949, 254] width 20 height 20
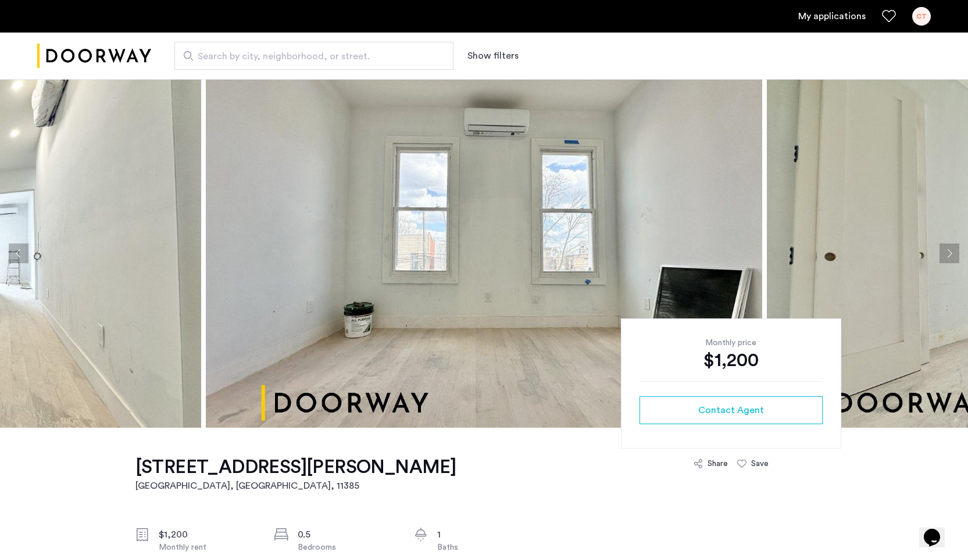
click at [950, 256] on button "Next apartment" at bounding box center [949, 254] width 20 height 20
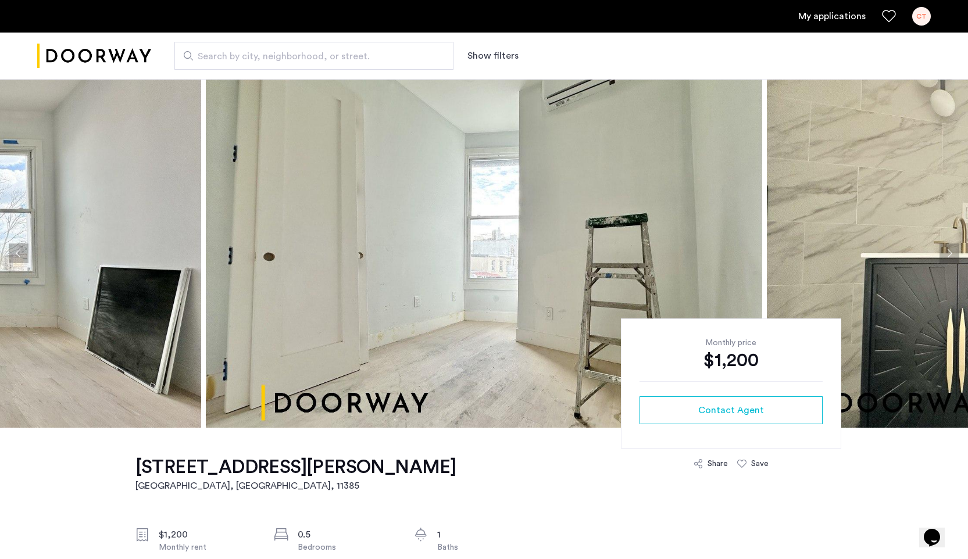
click at [950, 256] on button "Next apartment" at bounding box center [949, 254] width 20 height 20
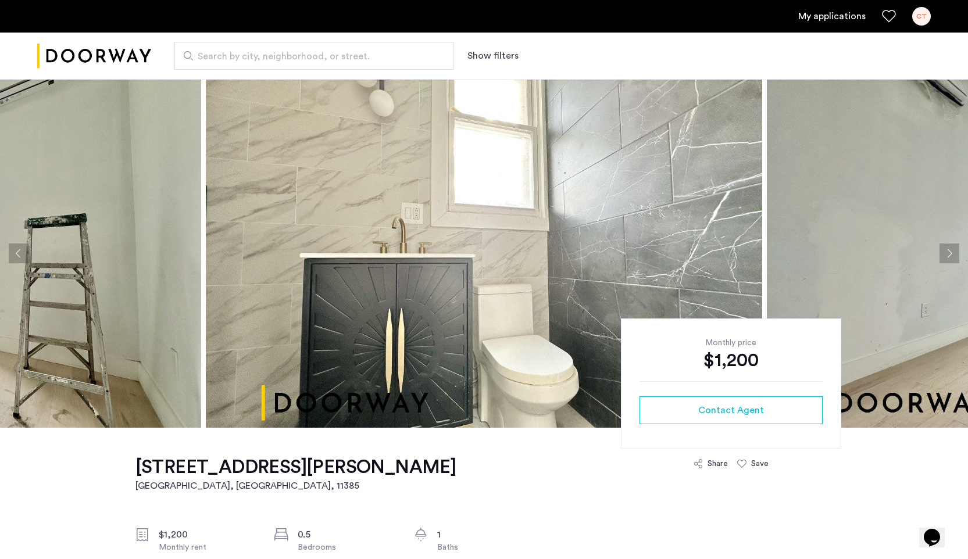
click at [950, 256] on button "Next apartment" at bounding box center [949, 254] width 20 height 20
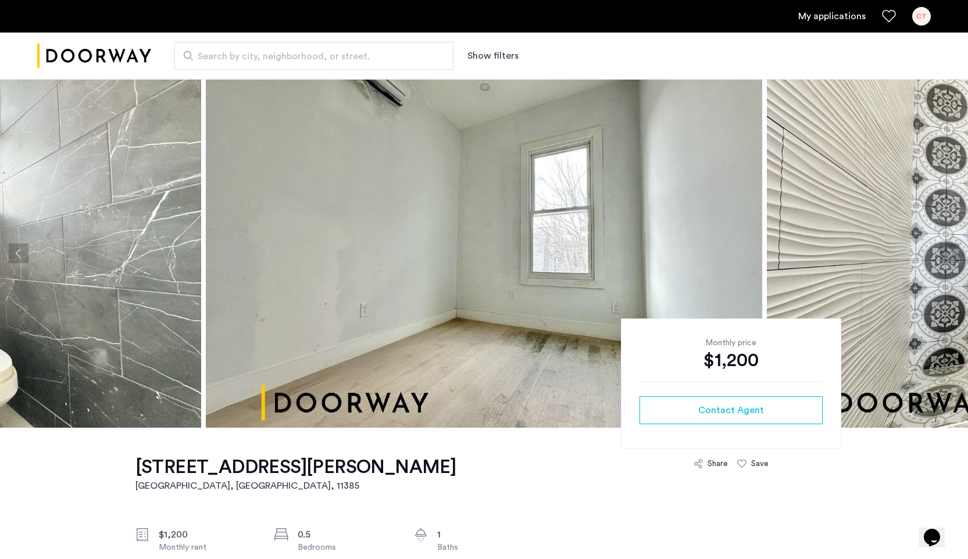
click at [950, 256] on button "Next apartment" at bounding box center [949, 254] width 20 height 20
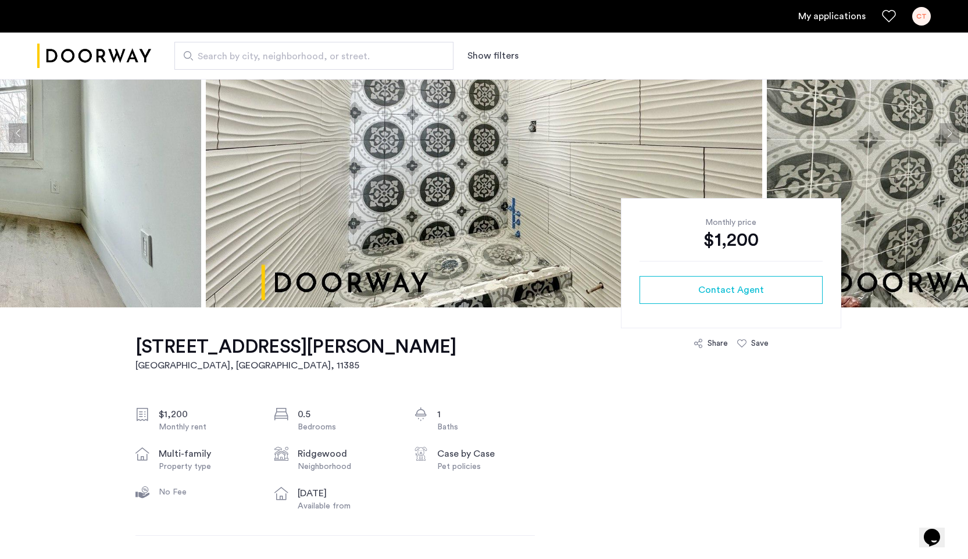
scroll to position [218, 0]
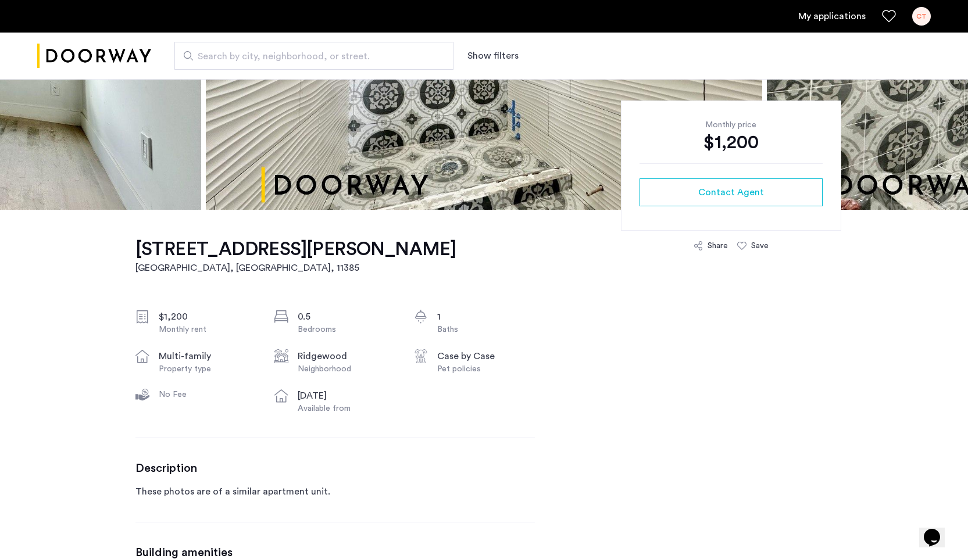
click at [839, 17] on link "My applications" at bounding box center [831, 16] width 67 height 14
